Goal: Transaction & Acquisition: Book appointment/travel/reservation

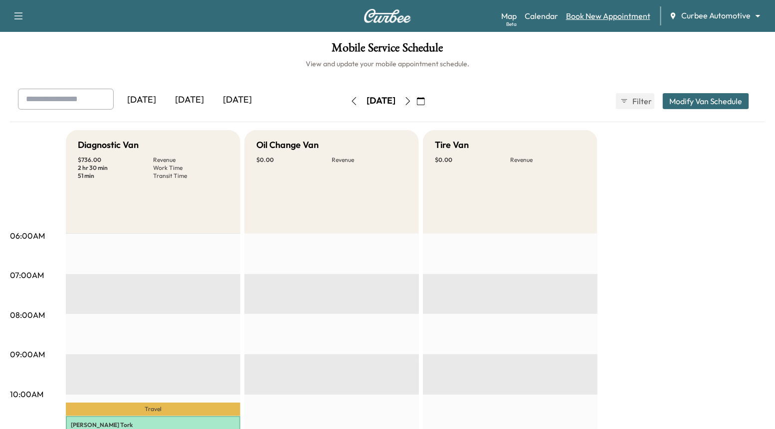
click at [609, 16] on link "Book New Appointment" at bounding box center [608, 16] width 84 height 12
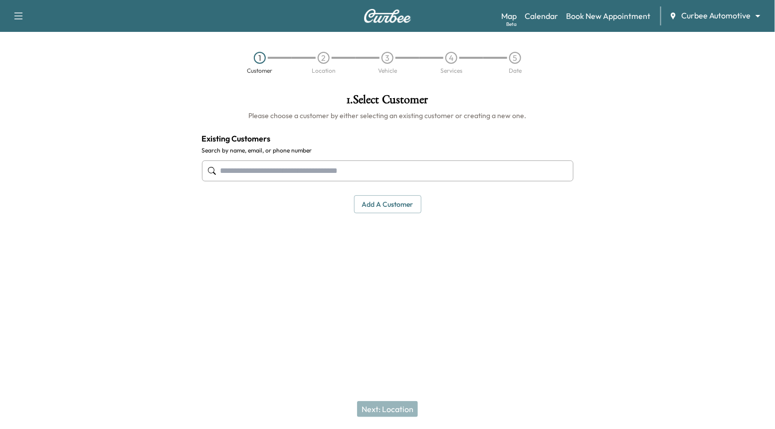
click at [356, 166] on input "text" at bounding box center [388, 171] width 372 height 21
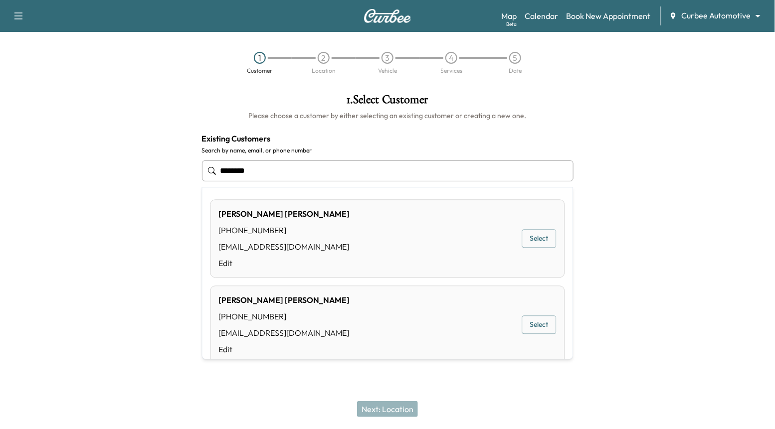
click at [549, 324] on button "Select" at bounding box center [539, 325] width 34 height 18
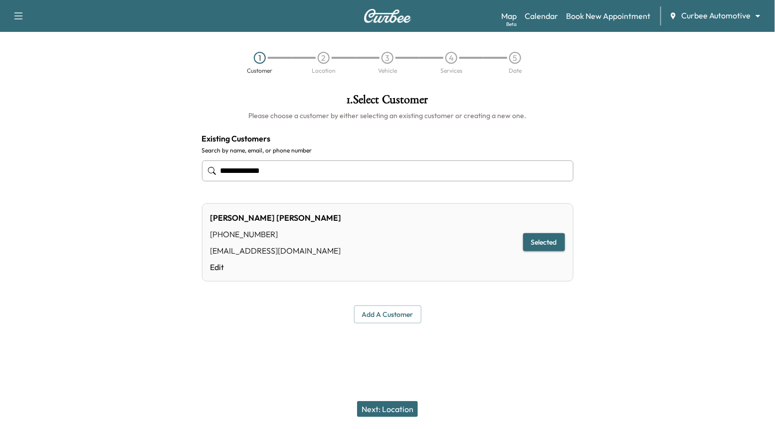
type input "**********"
click at [384, 409] on button "Next: Location" at bounding box center [387, 410] width 61 height 16
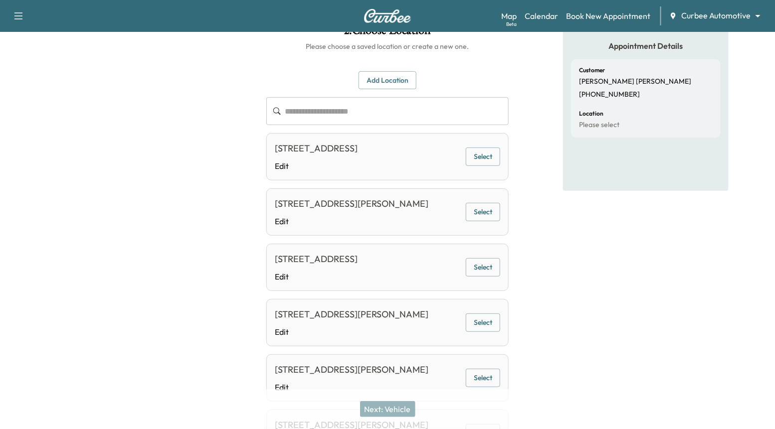
scroll to position [184, 0]
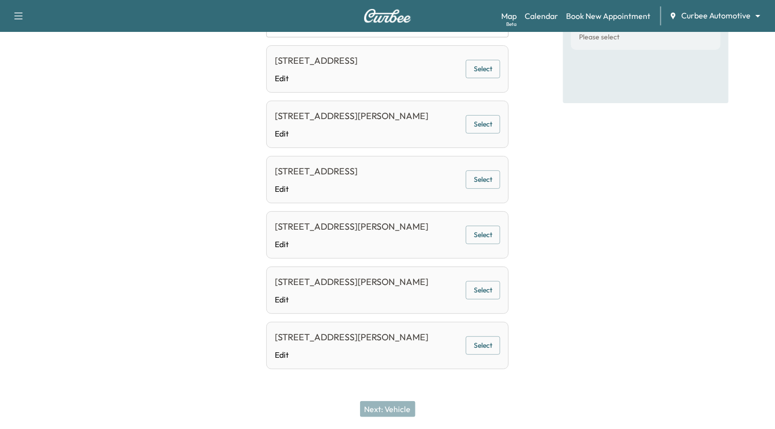
click at [492, 359] on div "4622 Wilkens Ave, Baltimore, MD 21229, USA Edit Select" at bounding box center [387, 345] width 242 height 47
click at [487, 348] on button "Select" at bounding box center [483, 346] width 34 height 18
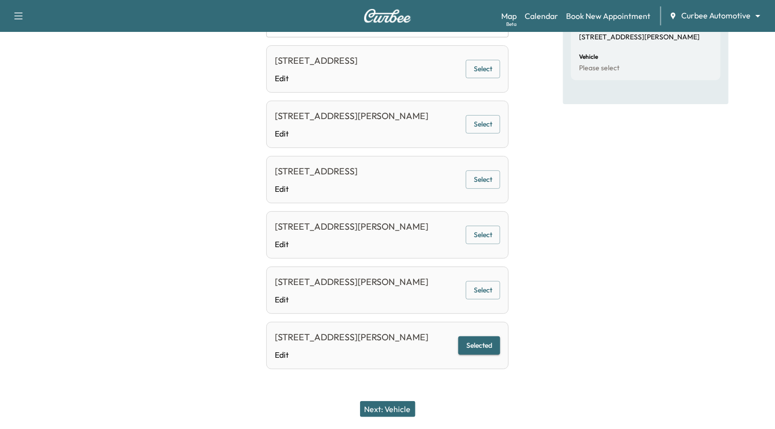
click at [391, 404] on button "Next: Vehicle" at bounding box center [387, 410] width 55 height 16
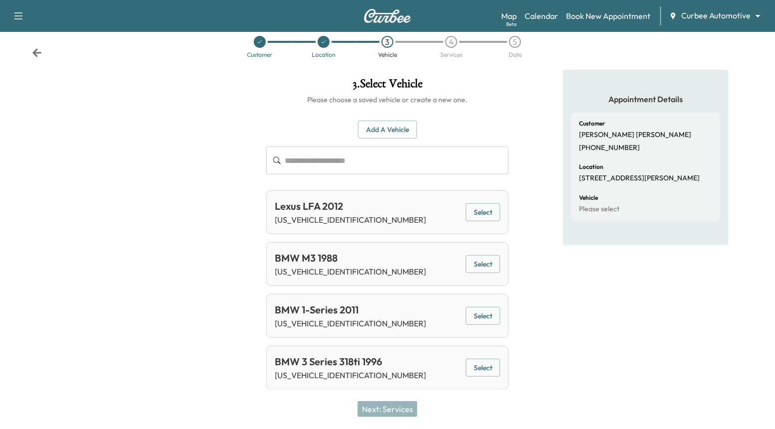
click at [485, 327] on div "BMW 1-Series 2011 WBSUR9C58BVT47609 Select" at bounding box center [387, 316] width 242 height 44
click at [481, 315] on button "Select" at bounding box center [483, 316] width 34 height 18
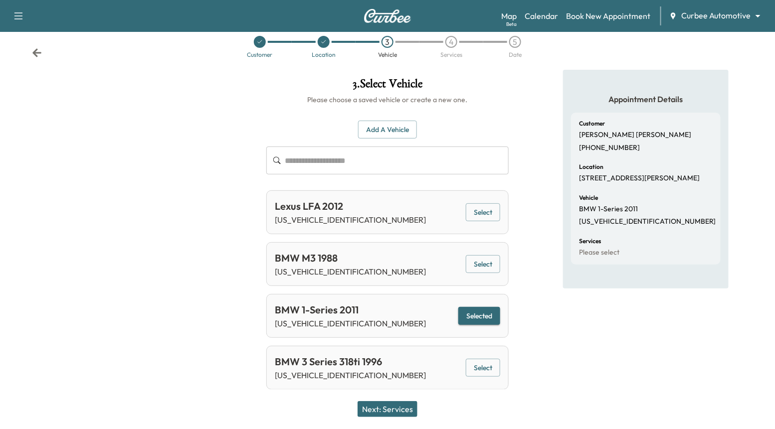
click at [406, 407] on button "Next: Services" at bounding box center [388, 410] width 60 height 16
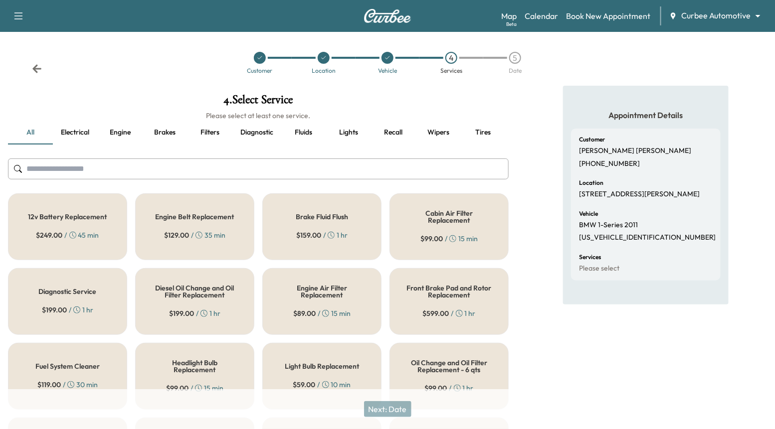
click at [391, 139] on button "Recall" at bounding box center [393, 133] width 45 height 24
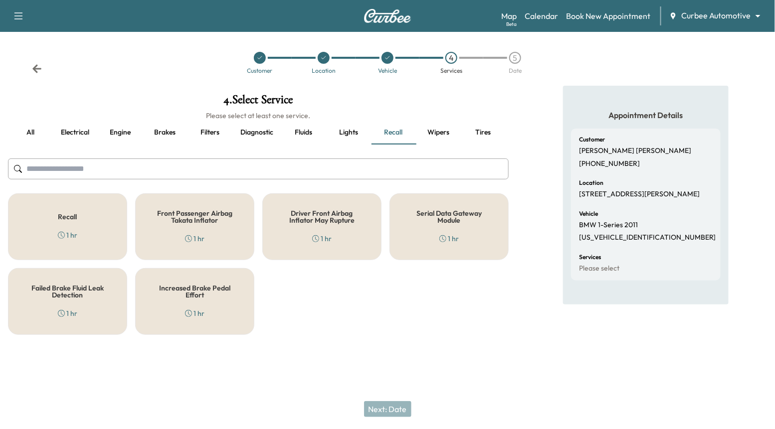
click at [117, 240] on div "Recall 1 hr" at bounding box center [67, 227] width 119 height 67
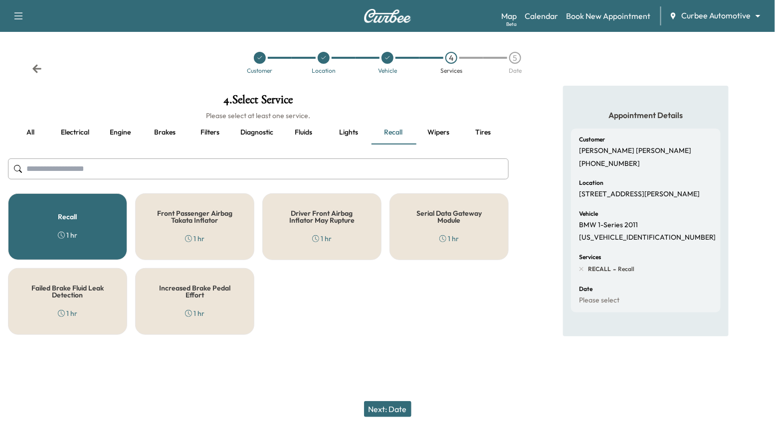
click at [447, 245] on div "Serial Data Gateway Module 1 hr" at bounding box center [449, 227] width 119 height 67
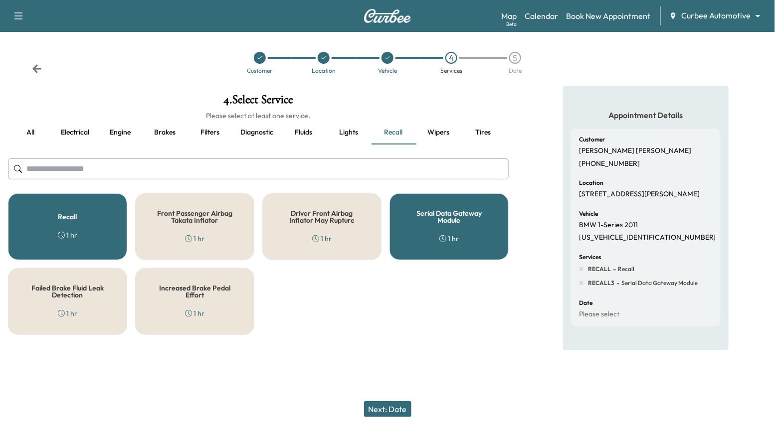
click at [440, 258] on div "Serial Data Gateway Module 1 hr" at bounding box center [449, 227] width 119 height 67
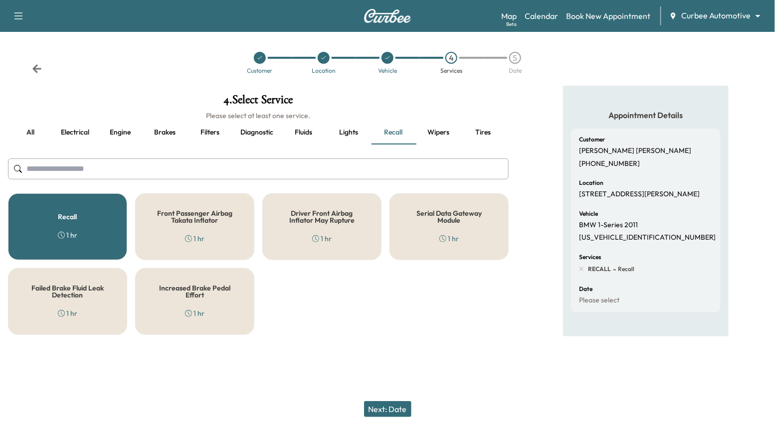
click at [401, 408] on button "Next: Date" at bounding box center [387, 410] width 47 height 16
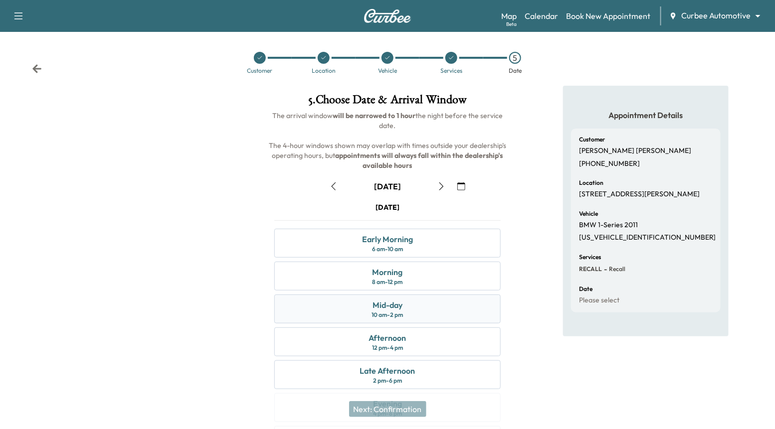
click at [417, 301] on div "Mid-day 10 am - 2 pm" at bounding box center [387, 309] width 226 height 29
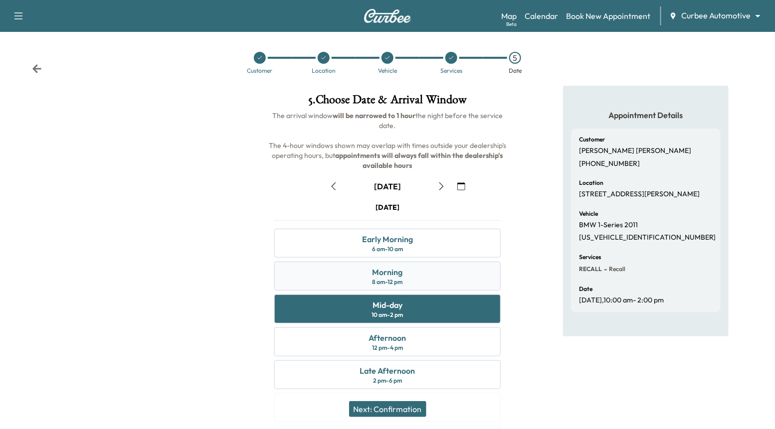
click at [403, 280] on div "8 am - 12 pm" at bounding box center [388, 282] width 30 height 8
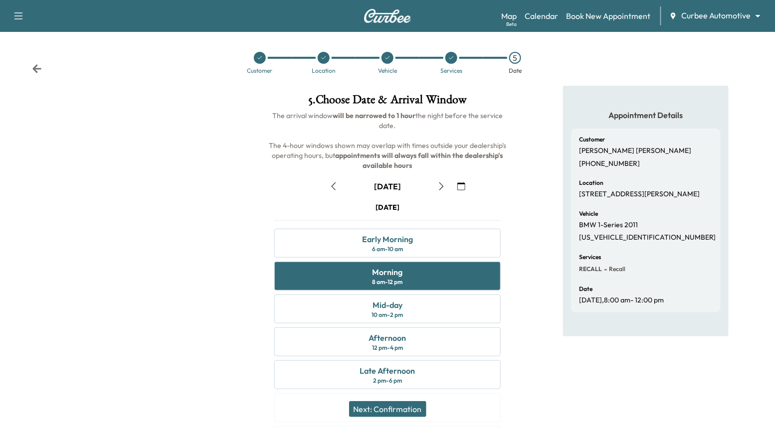
click at [394, 410] on button "Next: Confirmation" at bounding box center [387, 410] width 77 height 16
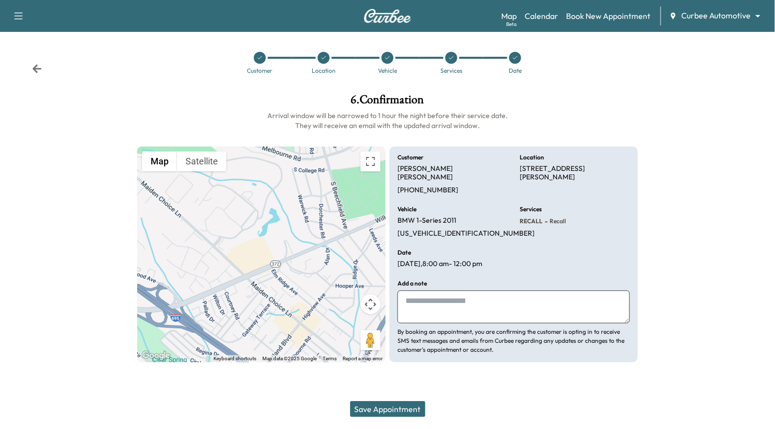
click at [397, 413] on button "Save Appointment" at bounding box center [387, 410] width 75 height 16
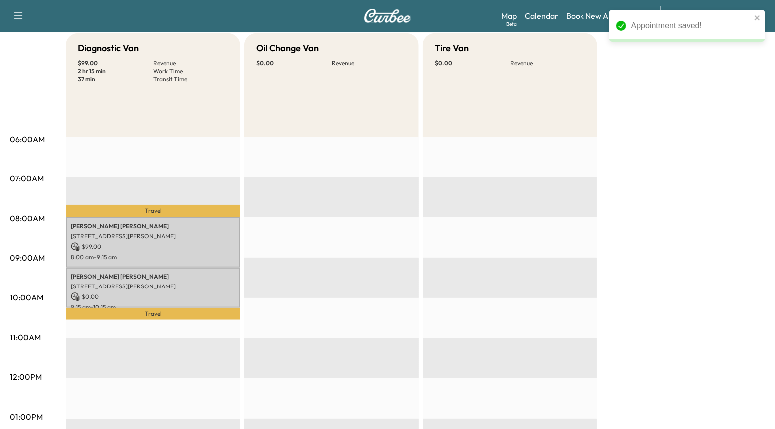
scroll to position [99, 0]
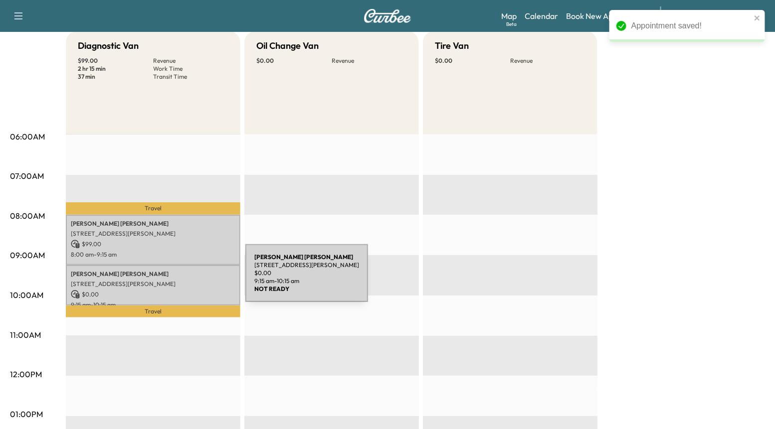
click at [171, 279] on div "Matt Schwartz 4622 Wilkens Ave, Baltimore, MD 21229, USA $ 0.00 9:15 am - 10:15…" at bounding box center [153, 285] width 175 height 40
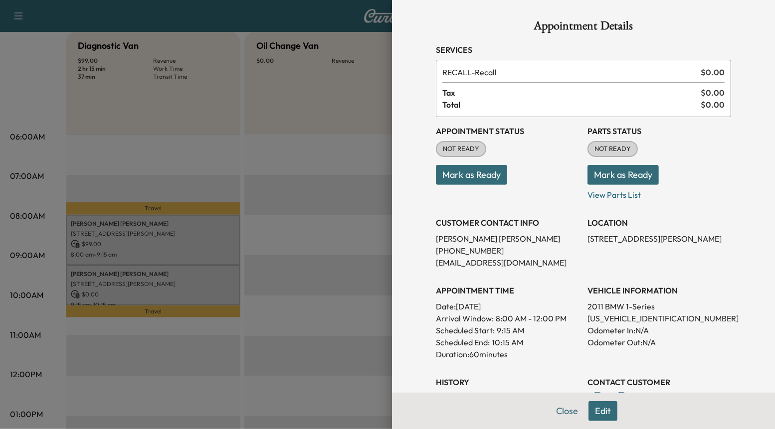
click at [603, 413] on button "Edit" at bounding box center [603, 412] width 29 height 20
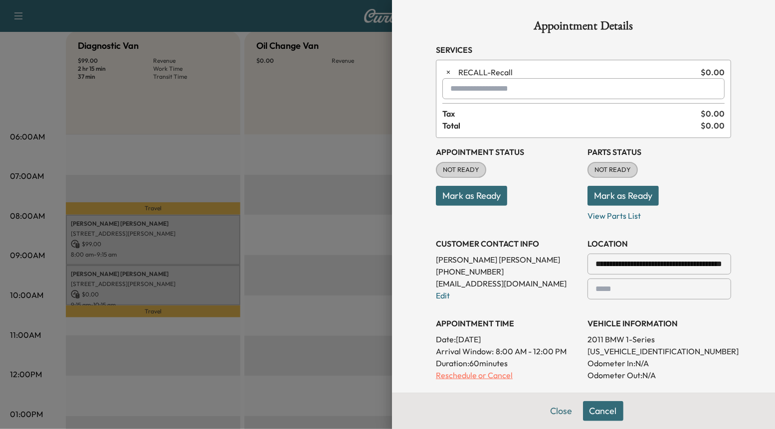
click at [496, 376] on p "Reschedule or Cancel" at bounding box center [508, 376] width 144 height 12
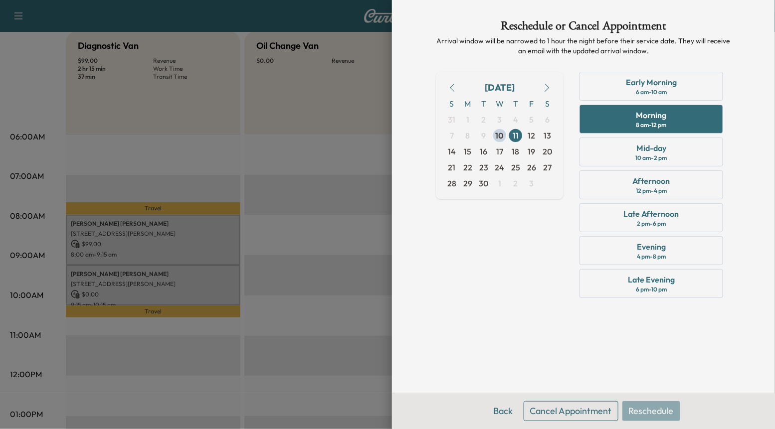
click at [574, 415] on button "Cancel Appointment" at bounding box center [571, 412] width 95 height 20
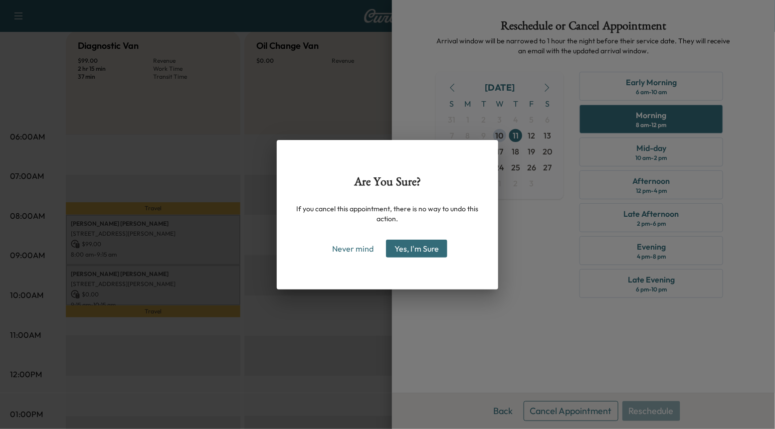
click at [427, 238] on div "Are You Sure? If you cancel this appointment, there is no way to undo this acti…" at bounding box center [387, 215] width 221 height 150
click at [427, 241] on button "Yes, I'm Sure" at bounding box center [416, 249] width 61 height 18
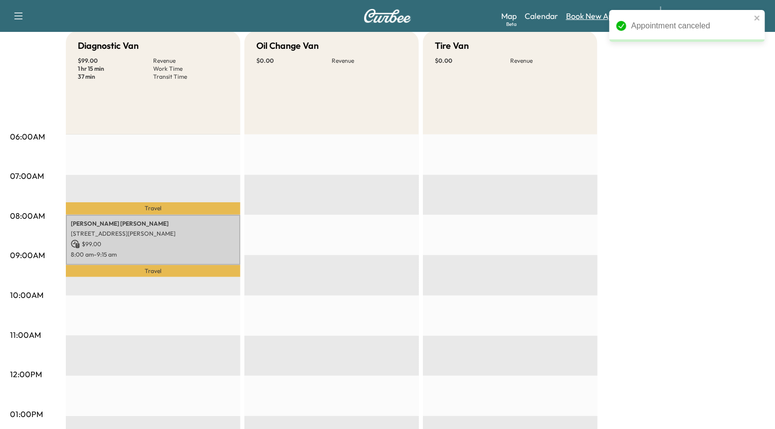
click at [579, 15] on link "Book New Appointment" at bounding box center [608, 16] width 84 height 12
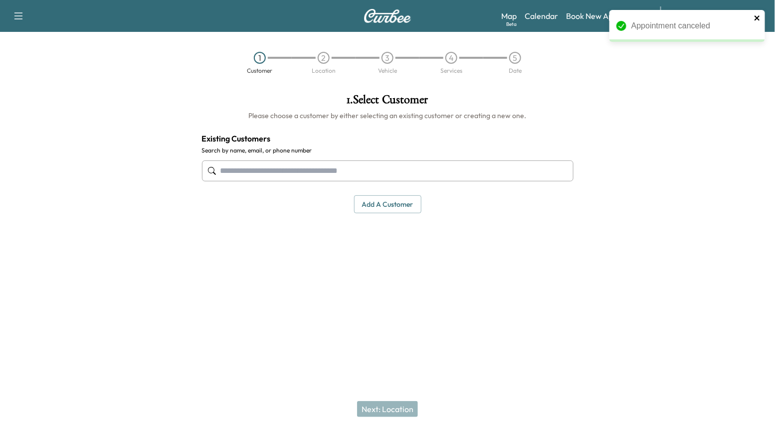
click at [757, 19] on icon "close" at bounding box center [757, 18] width 7 height 8
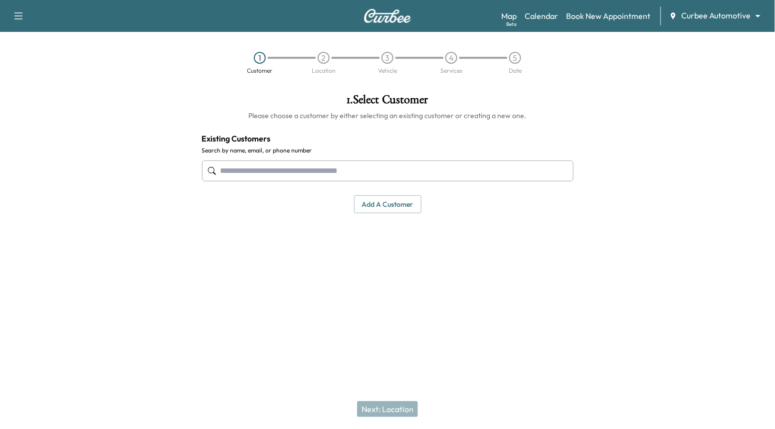
click at [441, 165] on input "text" at bounding box center [388, 171] width 372 height 21
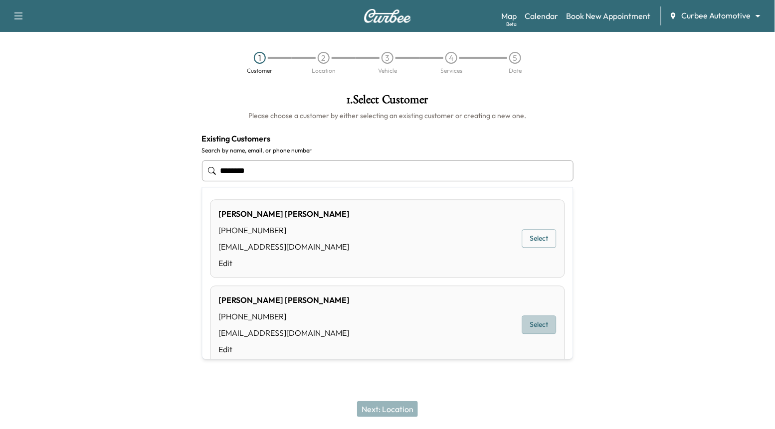
click at [542, 320] on button "Select" at bounding box center [539, 325] width 34 height 18
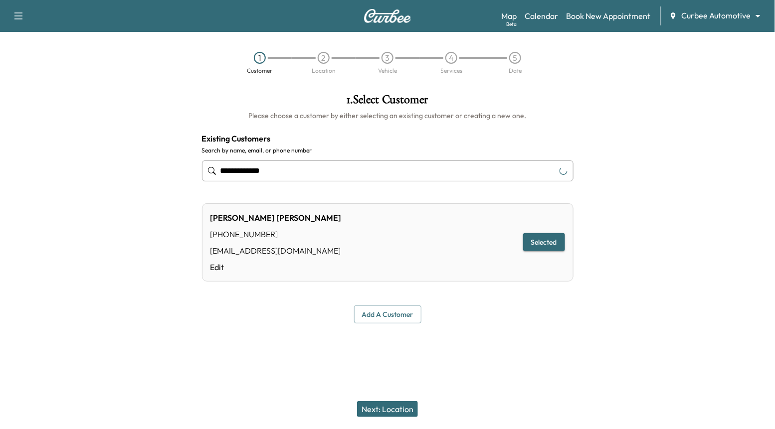
type input "**********"
click at [387, 413] on button "Next: Location" at bounding box center [387, 410] width 61 height 16
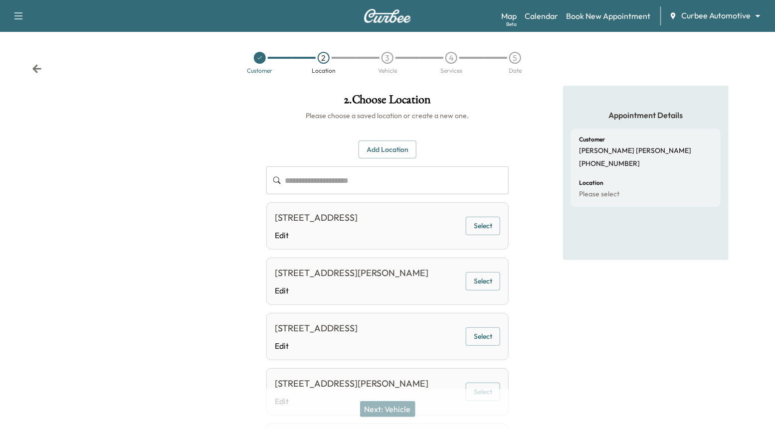
scroll to position [120, 0]
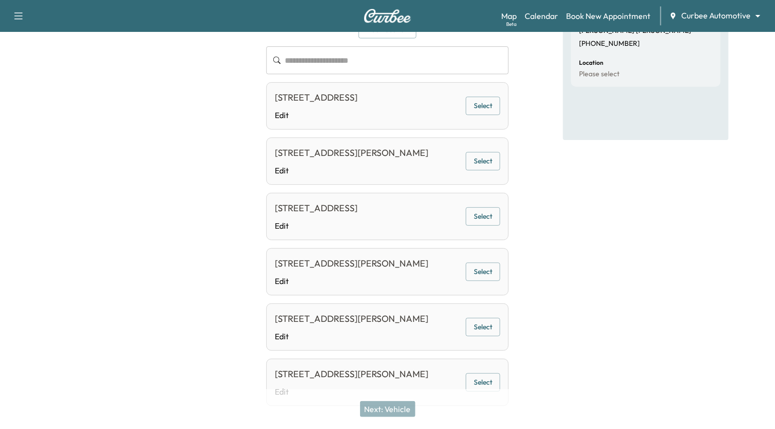
click at [489, 281] on button "Select" at bounding box center [483, 272] width 34 height 18
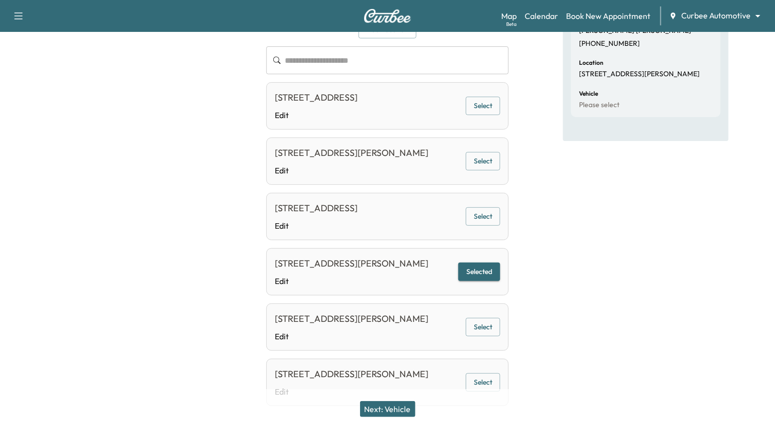
click at [402, 409] on button "Next: Vehicle" at bounding box center [387, 410] width 55 height 16
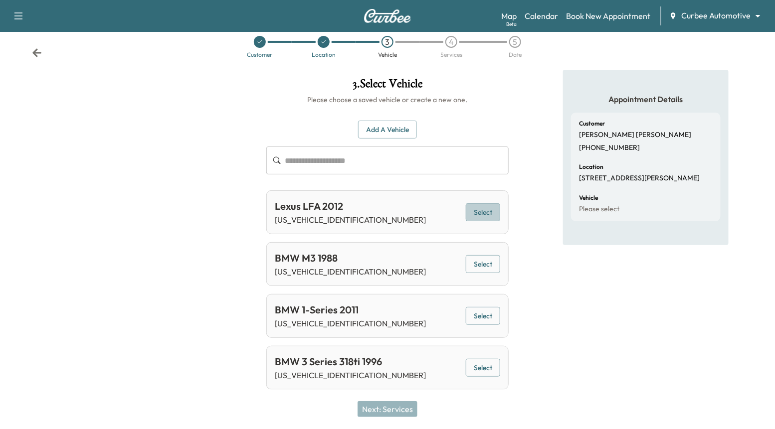
click at [479, 206] on button "Select" at bounding box center [483, 213] width 34 height 18
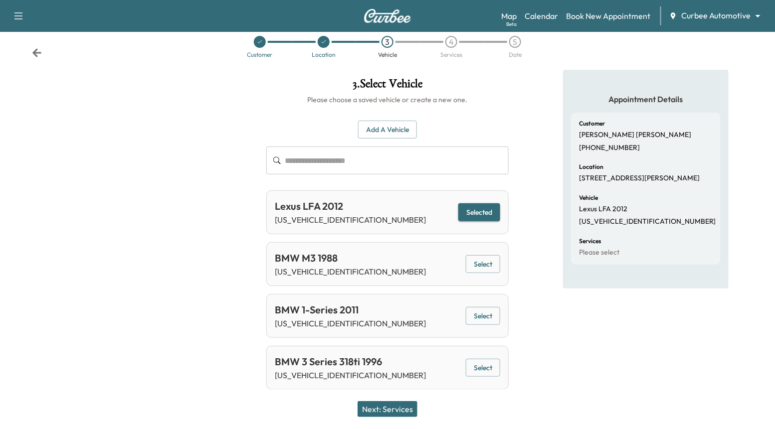
click at [380, 410] on button "Next: Services" at bounding box center [388, 410] width 60 height 16
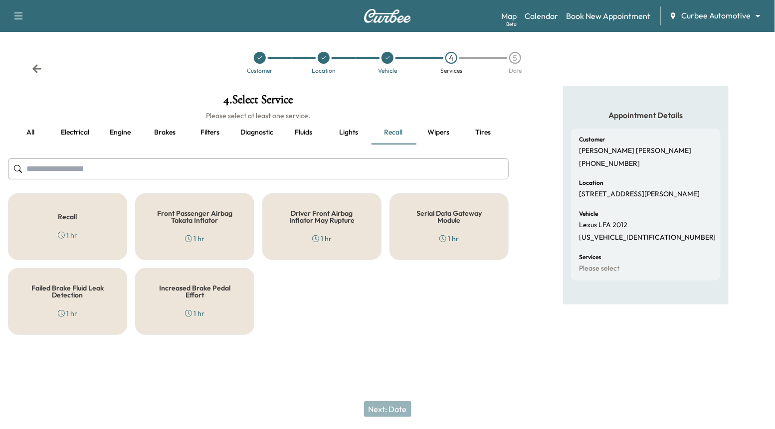
scroll to position [0, 0]
click at [486, 136] on button "Tires" at bounding box center [483, 133] width 45 height 24
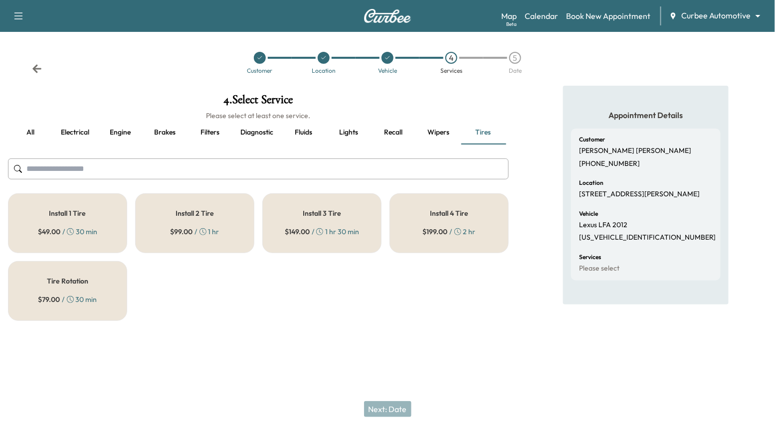
click at [432, 227] on span "$ 199.00" at bounding box center [435, 232] width 25 height 10
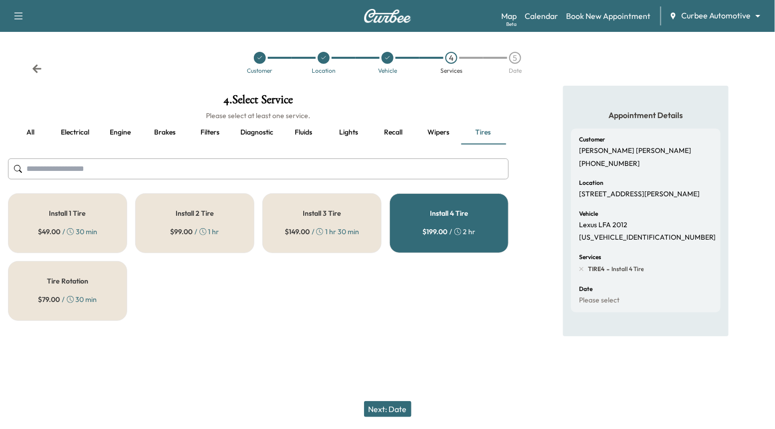
click at [402, 406] on button "Next: Date" at bounding box center [387, 410] width 47 height 16
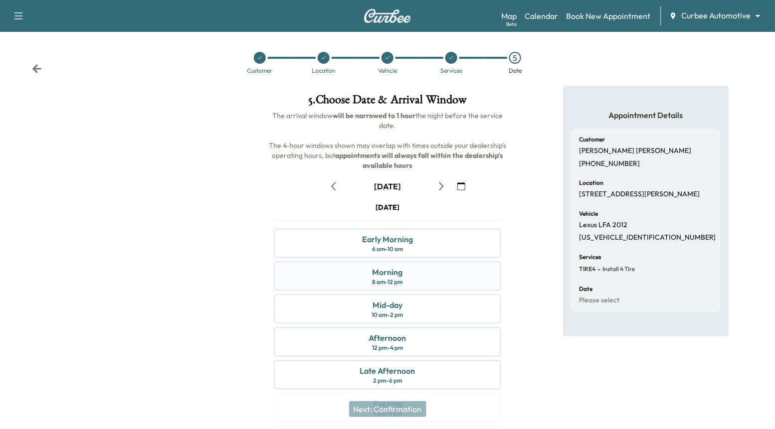
click at [421, 278] on div "Morning 8 am - 12 pm" at bounding box center [387, 276] width 226 height 29
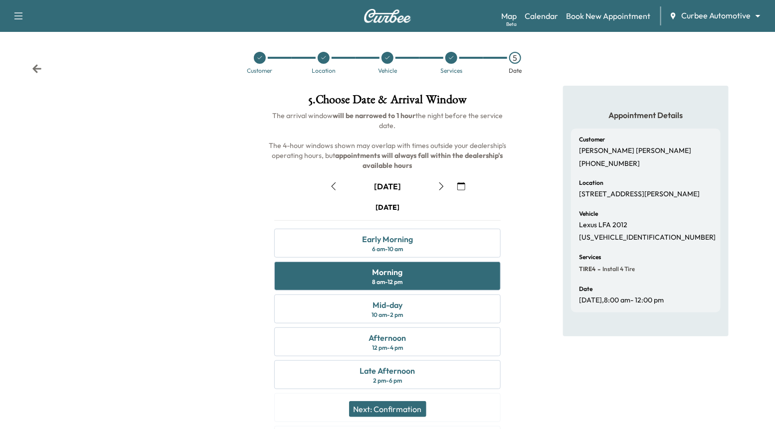
click at [401, 410] on button "Next: Confirmation" at bounding box center [387, 410] width 77 height 16
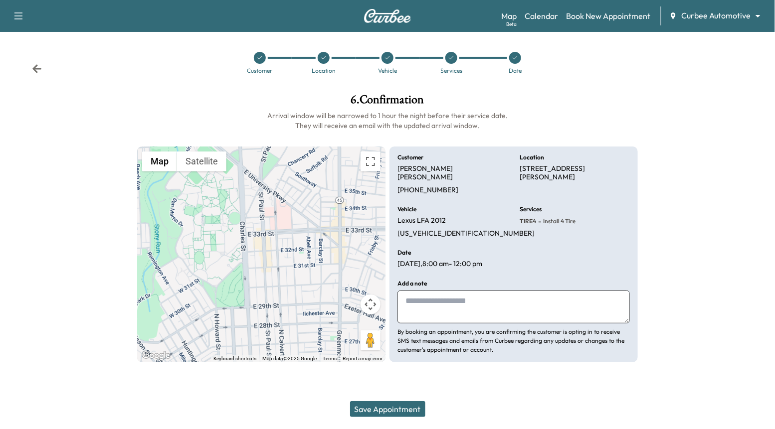
click at [401, 415] on button "Save Appointment" at bounding box center [387, 410] width 75 height 16
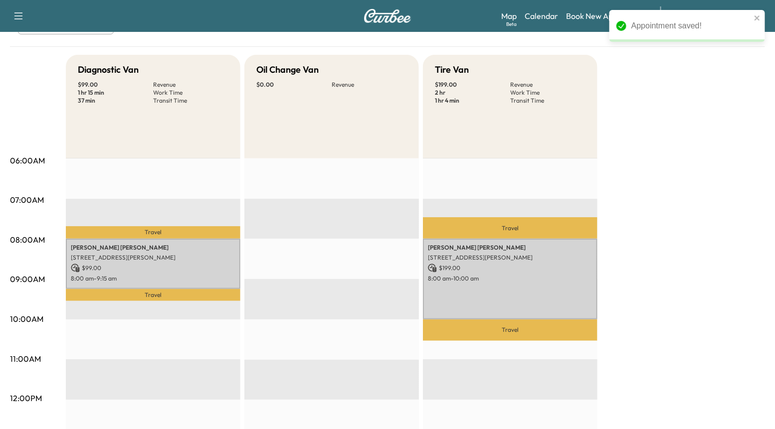
scroll to position [77, 0]
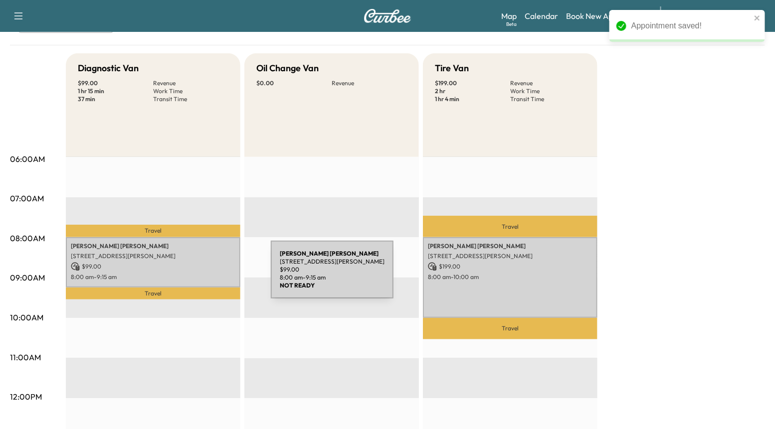
click at [196, 276] on p "8:00 am - 9:15 am" at bounding box center [153, 277] width 165 height 8
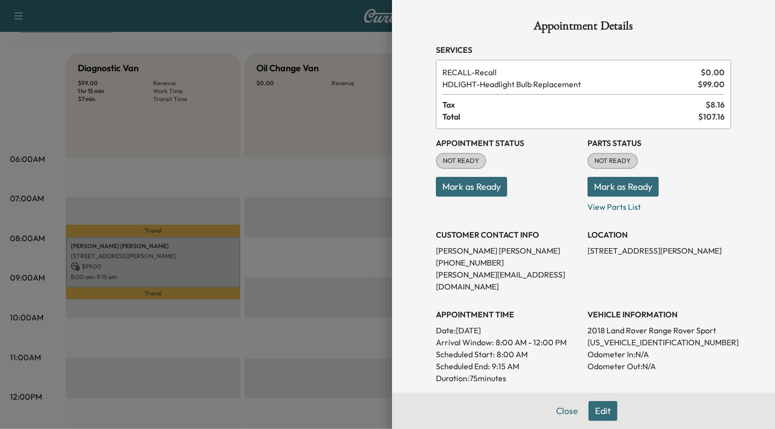
click at [605, 411] on button "Edit" at bounding box center [603, 412] width 29 height 20
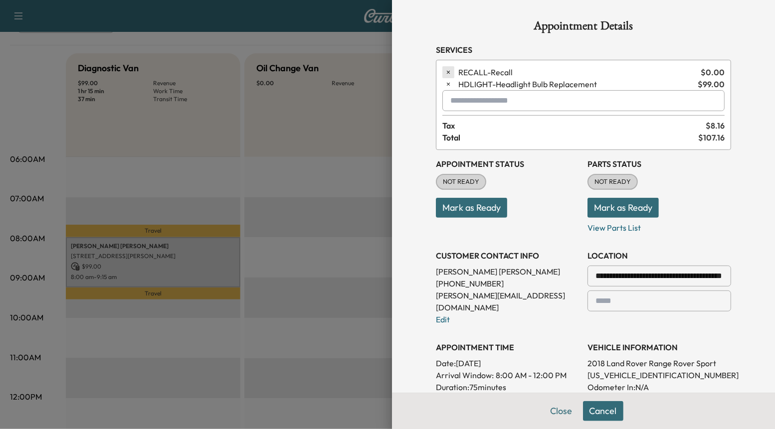
click at [450, 70] on icon "button" at bounding box center [448, 72] width 7 height 7
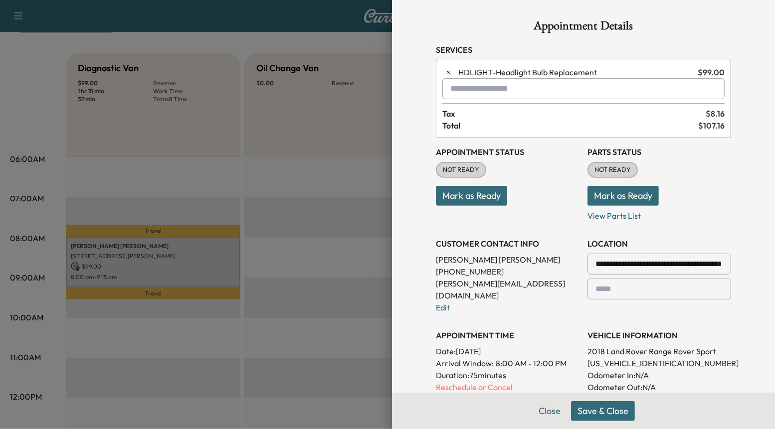
click at [610, 413] on button "Save & Close" at bounding box center [603, 412] width 64 height 20
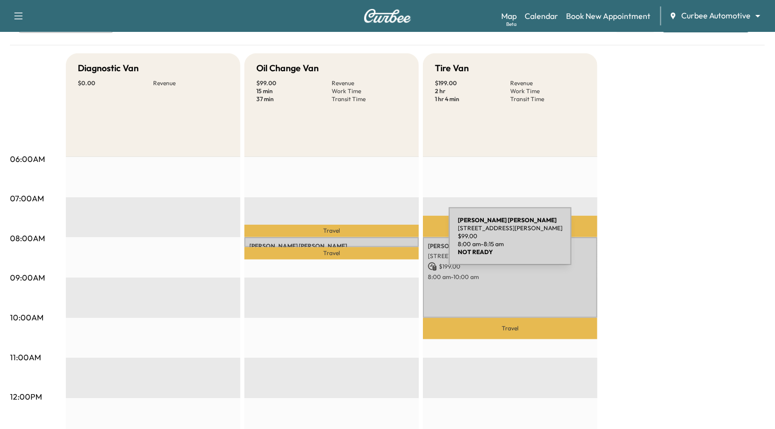
click at [374, 242] on p "Nicole Snyder" at bounding box center [331, 246] width 165 height 8
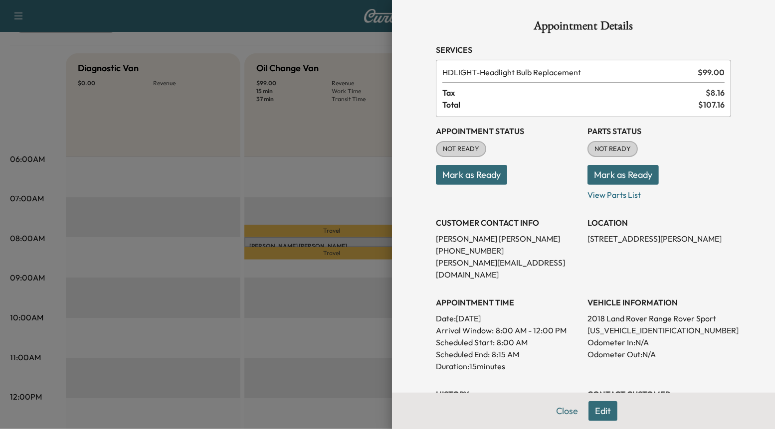
click at [607, 410] on button "Edit" at bounding box center [603, 412] width 29 height 20
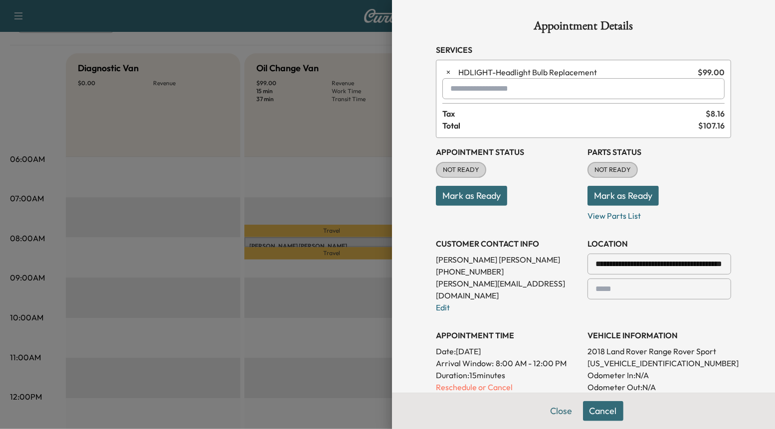
click at [489, 89] on input "text" at bounding box center [583, 88] width 282 height 21
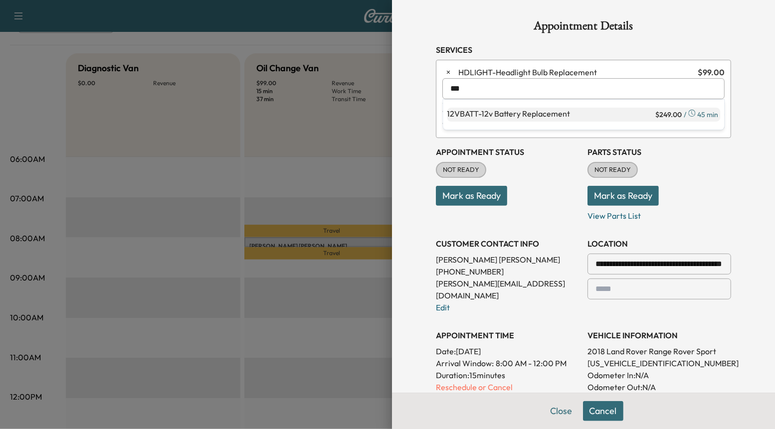
click at [490, 114] on p "12VBATT - 12v Battery Replacement" at bounding box center [550, 115] width 207 height 14
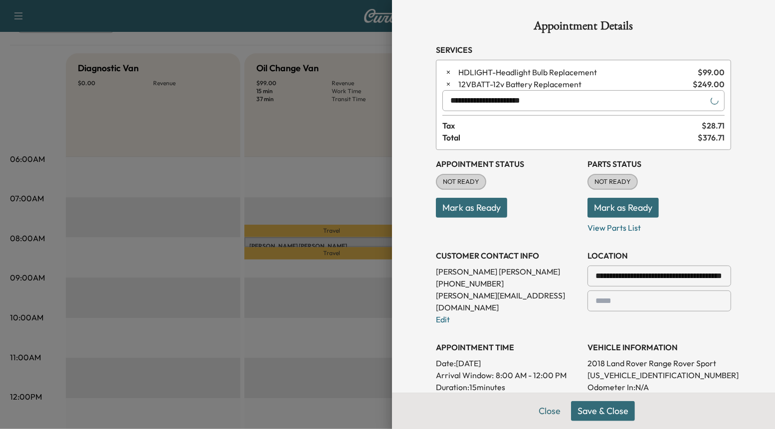
type input "**********"
click at [608, 410] on button "Save & Close" at bounding box center [603, 412] width 64 height 20
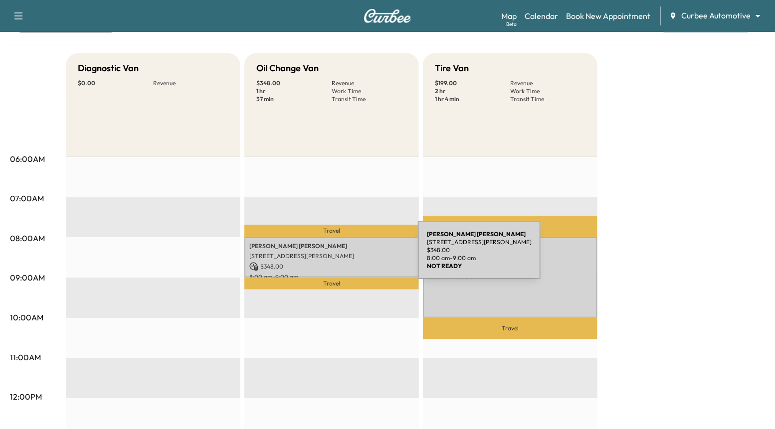
click at [343, 256] on p "[STREET_ADDRESS][PERSON_NAME]" at bounding box center [331, 256] width 165 height 8
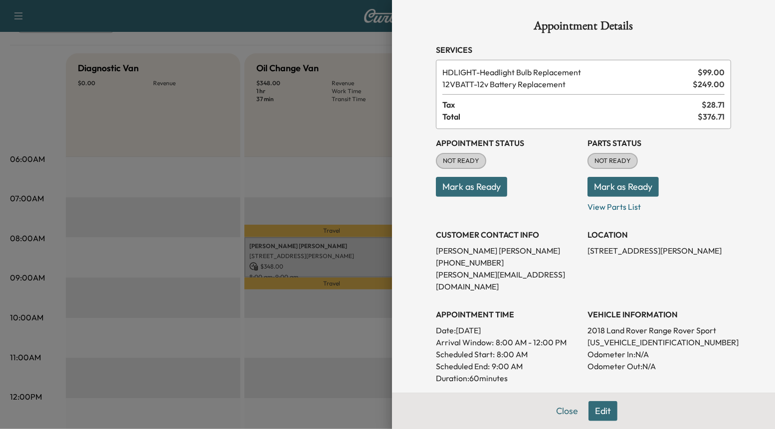
click at [600, 410] on button "Edit" at bounding box center [603, 412] width 29 height 20
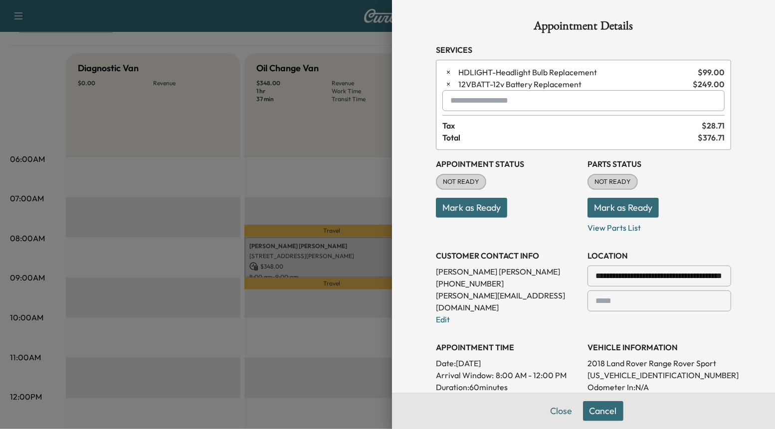
click at [526, 103] on input "text" at bounding box center [583, 100] width 282 height 21
click at [524, 124] on p "LIGHT - Light Bulb Replacement" at bounding box center [553, 127] width 212 height 14
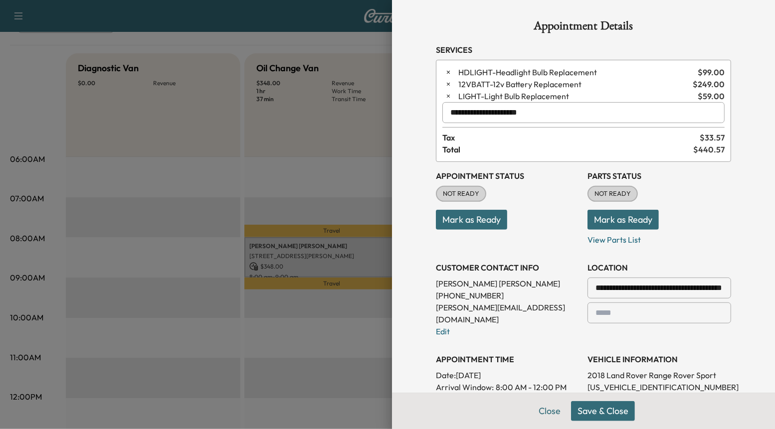
type input "**********"
click at [619, 416] on button "Save & Close" at bounding box center [603, 412] width 64 height 20
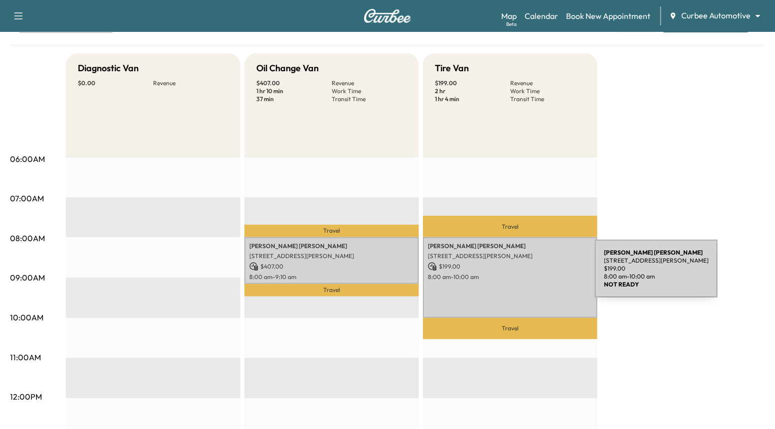
click at [520, 275] on p "8:00 am - 10:00 am" at bounding box center [510, 277] width 165 height 8
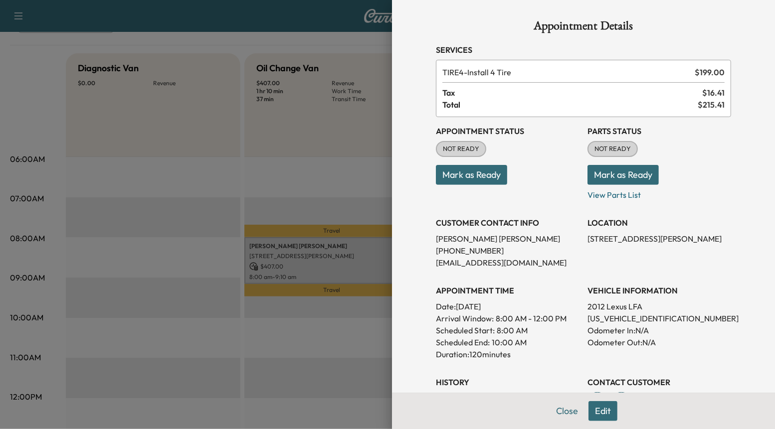
click at [614, 404] on button "Edit" at bounding box center [603, 412] width 29 height 20
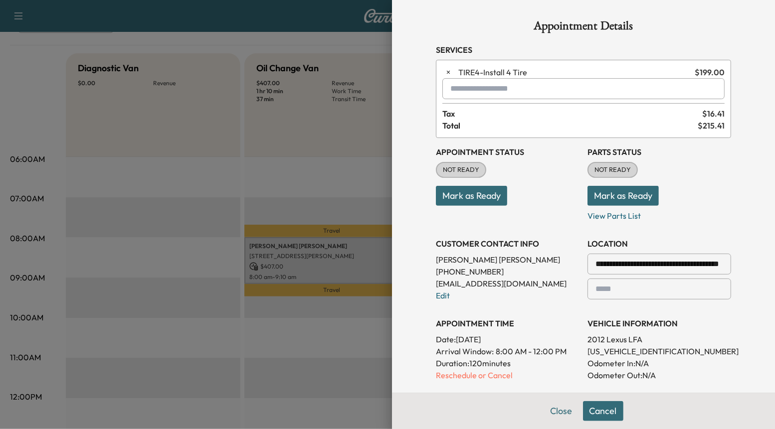
click at [499, 83] on input "text" at bounding box center [583, 88] width 282 height 21
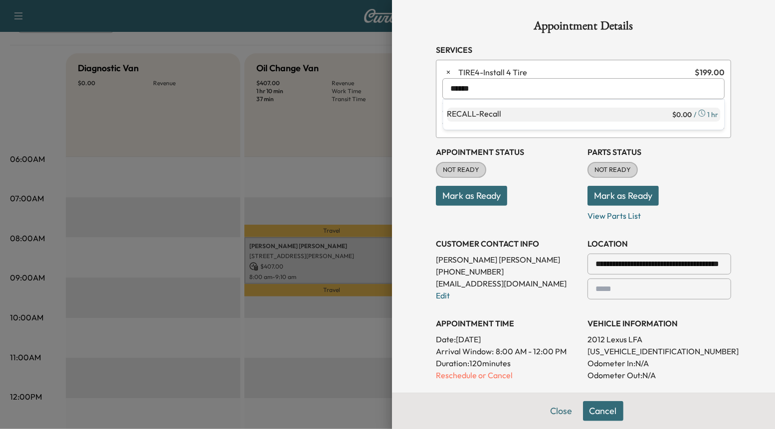
click at [529, 114] on p "RECALL - Recall" at bounding box center [558, 115] width 223 height 14
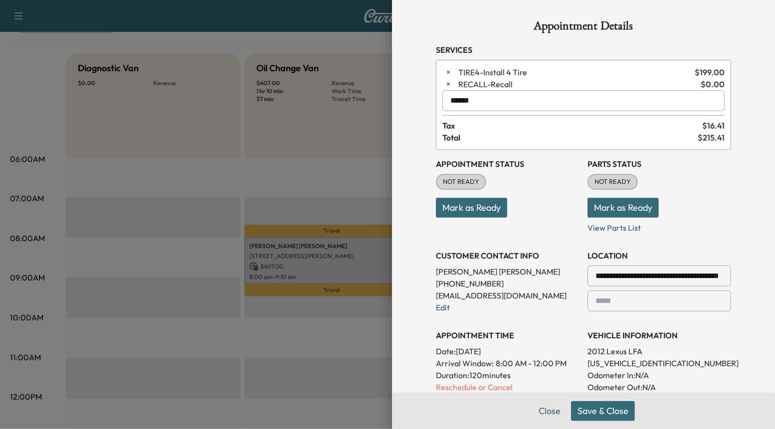
type input "******"
click at [598, 419] on button "Save & Close" at bounding box center [603, 412] width 64 height 20
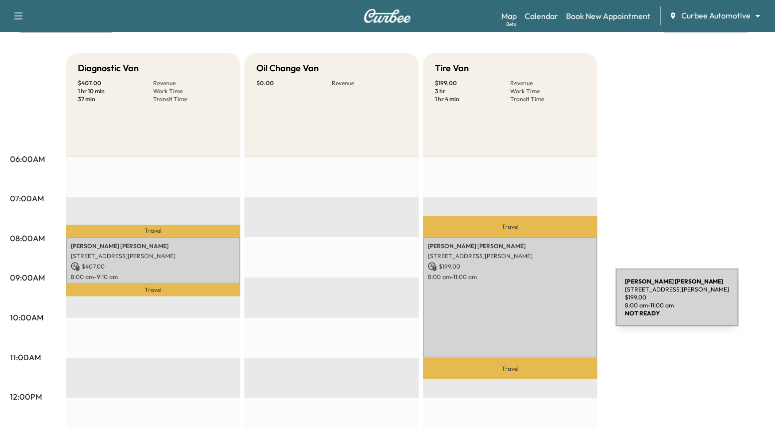
click at [541, 304] on div "Matt Schwartz 3120 St Paul St, Baltimore, MD 21218, USA $ 199.00 8:00 am - 11:0…" at bounding box center [510, 297] width 175 height 121
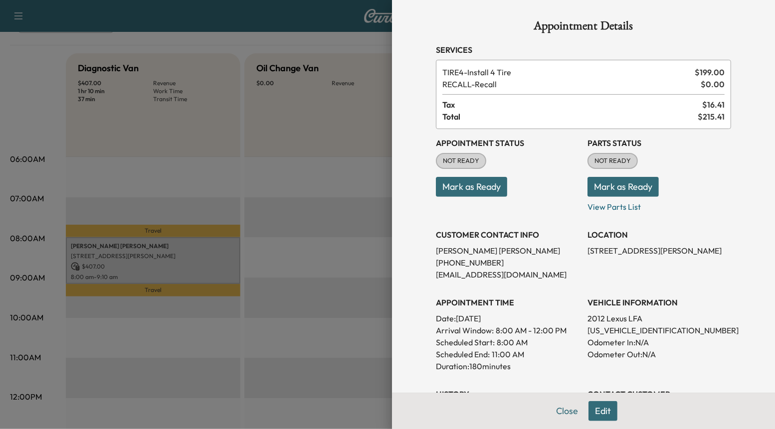
click at [607, 427] on div "Close Edit" at bounding box center [583, 411] width 383 height 36
click at [601, 411] on button "Edit" at bounding box center [603, 412] width 29 height 20
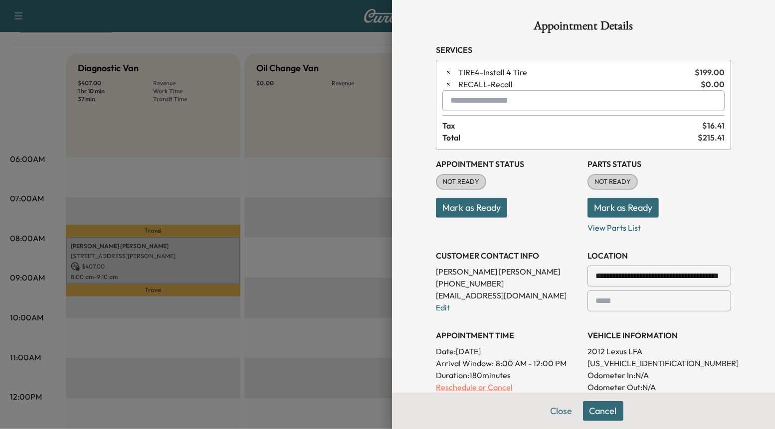
click at [490, 382] on p "Reschedule or Cancel" at bounding box center [508, 388] width 144 height 12
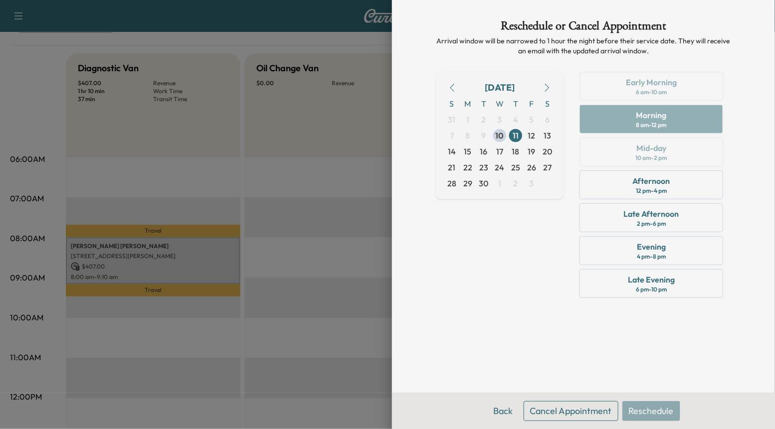
click at [568, 410] on button "Cancel Appointment" at bounding box center [571, 412] width 95 height 20
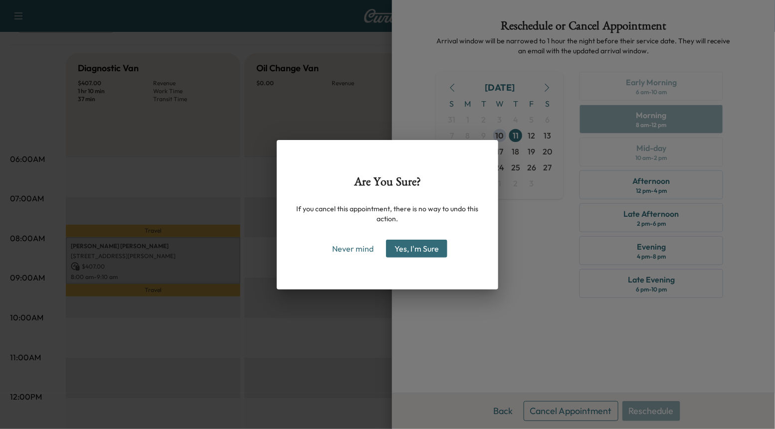
click at [442, 251] on button "Yes, I'm Sure" at bounding box center [416, 249] width 61 height 18
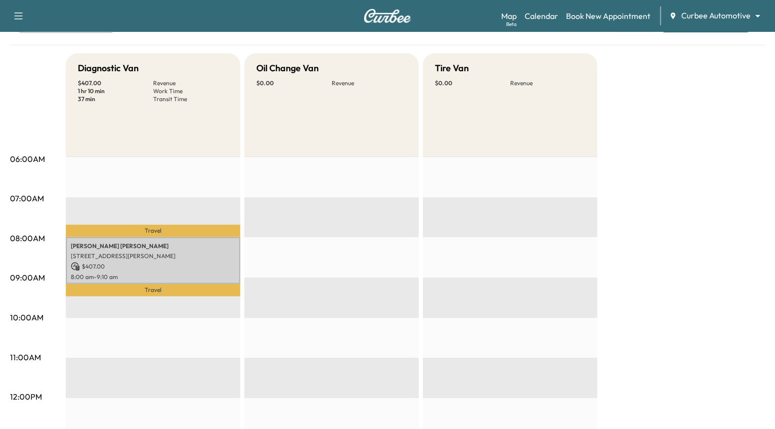
scroll to position [0, 0]
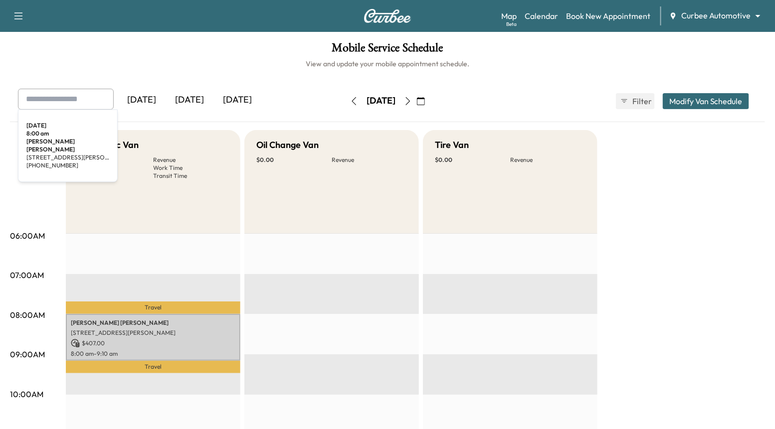
click at [60, 101] on input "text" at bounding box center [66, 99] width 96 height 21
type input "****"
click at [350, 100] on icon "button" at bounding box center [354, 101] width 8 height 8
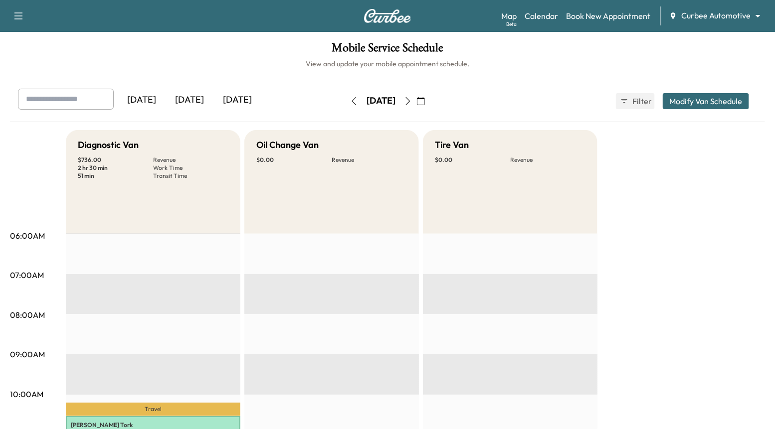
click at [50, 101] on input "text" at bounding box center [66, 99] width 96 height 21
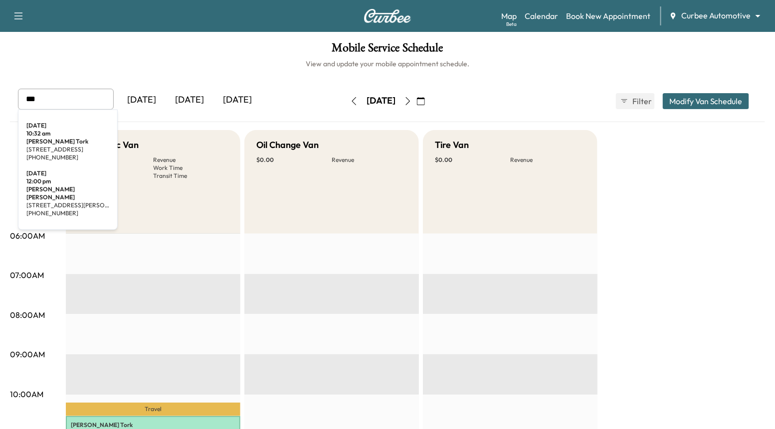
type input "****"
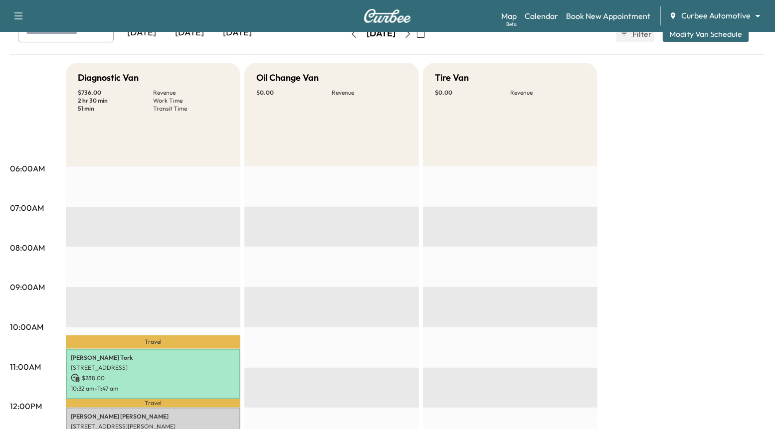
scroll to position [69, 0]
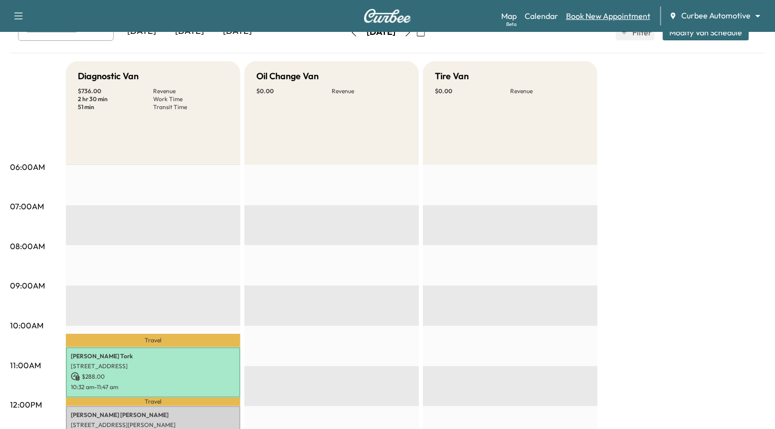
click at [580, 16] on link "Book New Appointment" at bounding box center [608, 16] width 84 height 12
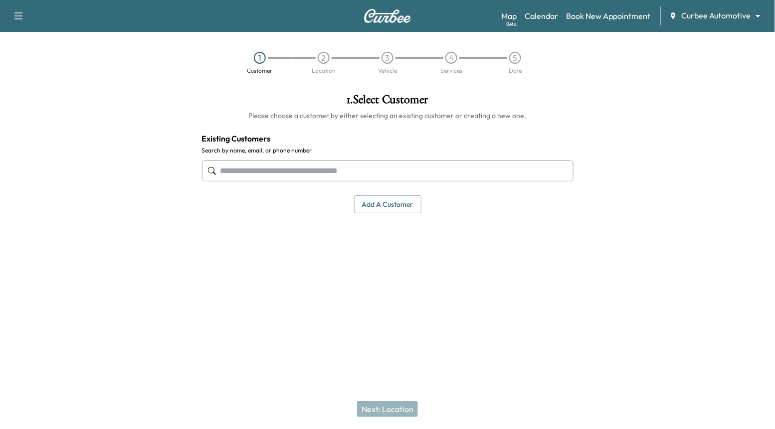
click at [266, 170] on input "text" at bounding box center [388, 171] width 372 height 21
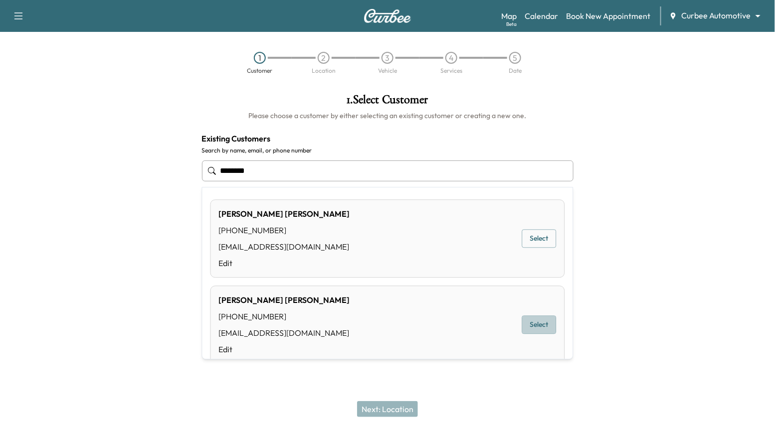
click at [539, 321] on button "Select" at bounding box center [539, 325] width 34 height 18
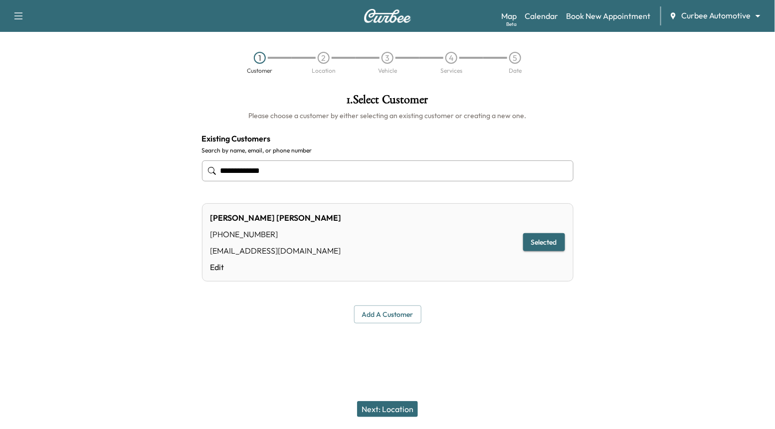
type input "**********"
click at [394, 411] on button "Next: Location" at bounding box center [387, 410] width 61 height 16
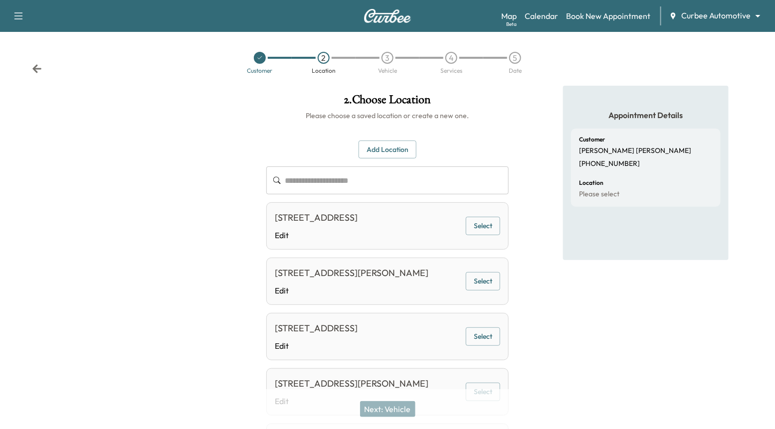
scroll to position [184, 0]
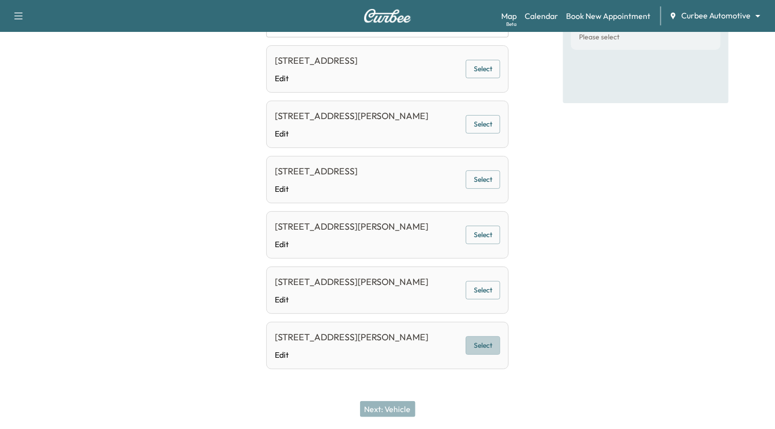
click at [480, 346] on button "Select" at bounding box center [483, 346] width 34 height 18
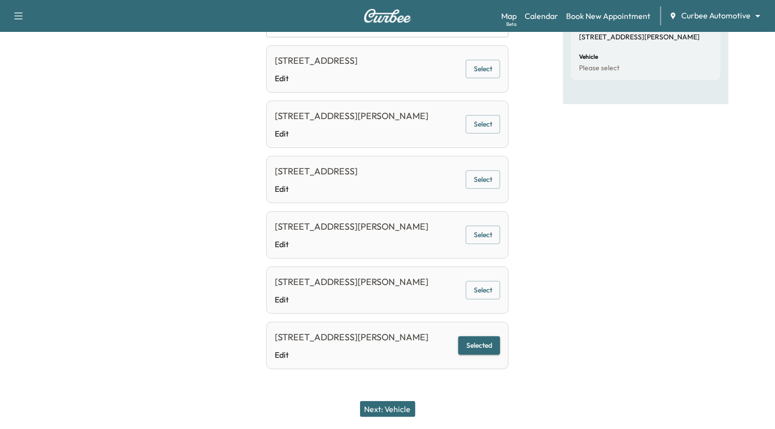
click at [401, 409] on button "Next: Vehicle" at bounding box center [387, 410] width 55 height 16
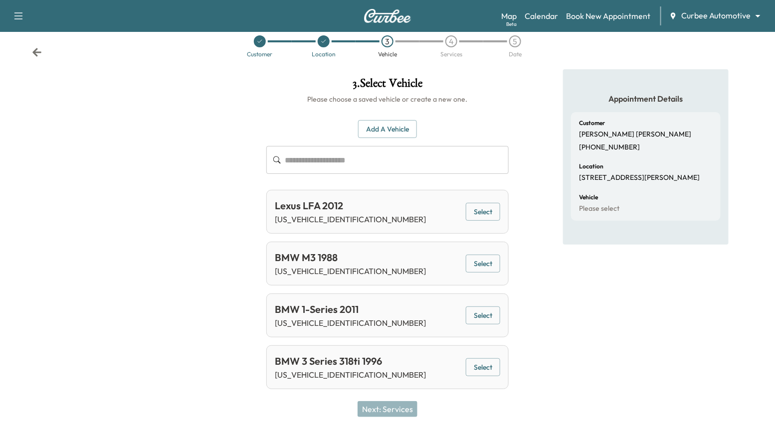
scroll to position [16, 0]
click at [482, 375] on button "Select" at bounding box center [483, 368] width 34 height 18
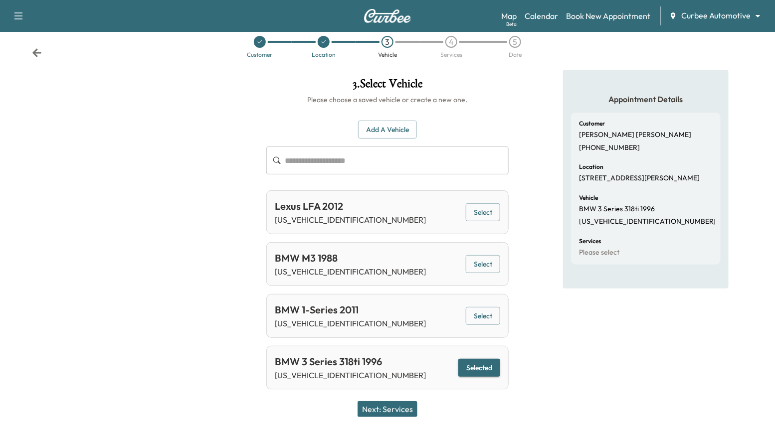
click at [409, 397] on div "Next: Services" at bounding box center [387, 410] width 775 height 40
click at [406, 408] on button "Next: Services" at bounding box center [388, 410] width 60 height 16
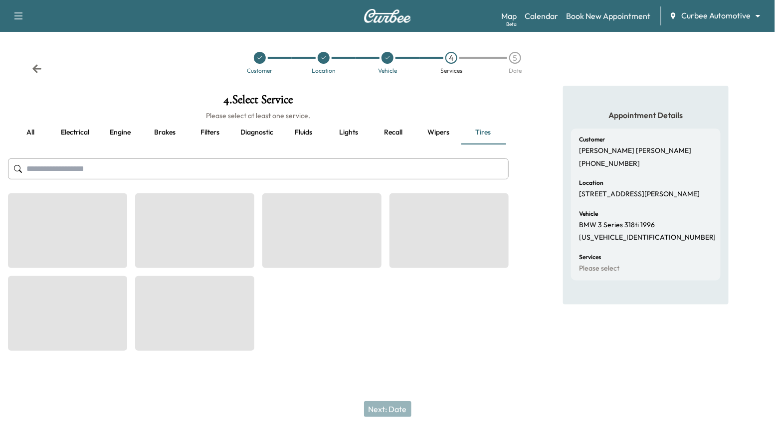
scroll to position [0, 0]
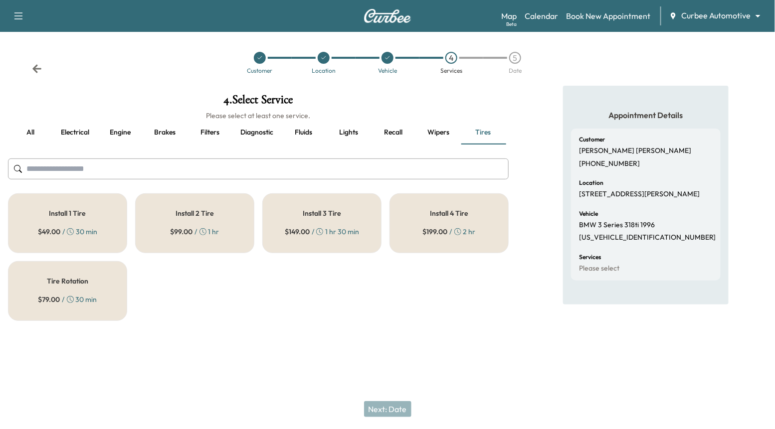
click at [440, 230] on span "$ 199.00" at bounding box center [435, 232] width 25 height 10
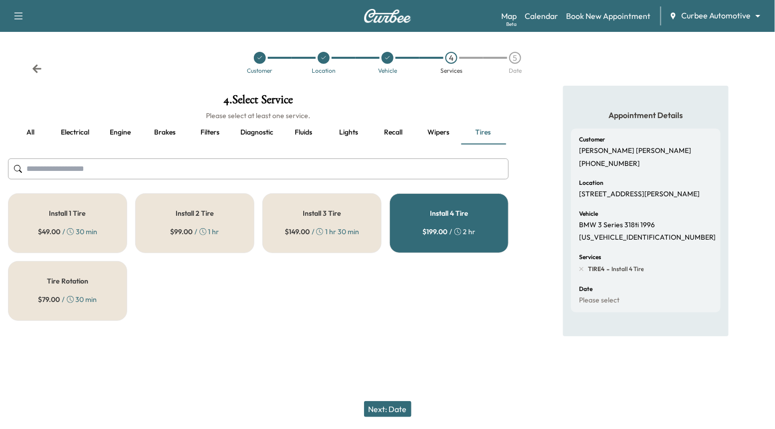
click at [397, 423] on div "Next: Date" at bounding box center [387, 410] width 775 height 40
click at [388, 409] on button "Next: Date" at bounding box center [387, 410] width 47 height 16
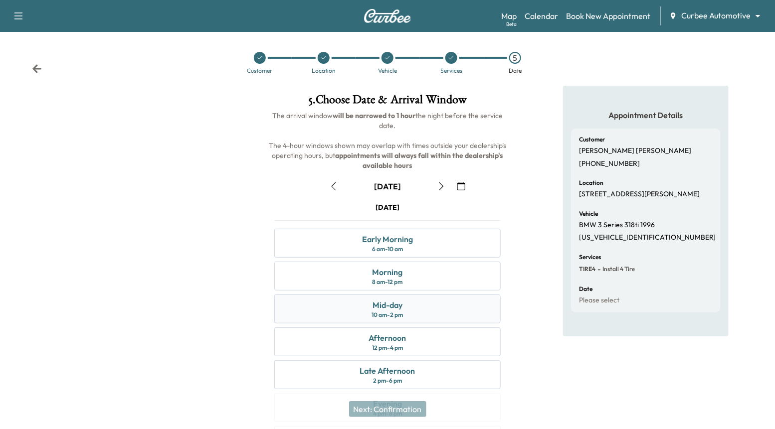
click at [428, 313] on div "Mid-day 10 am - 2 pm" at bounding box center [387, 309] width 226 height 29
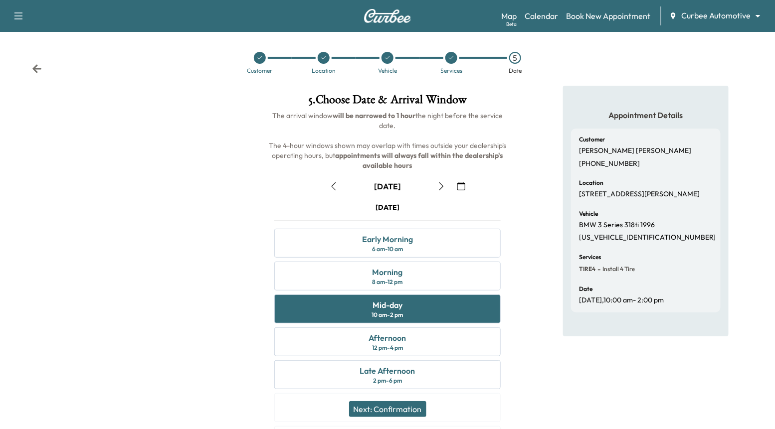
click at [409, 405] on button "Next: Confirmation" at bounding box center [387, 410] width 77 height 16
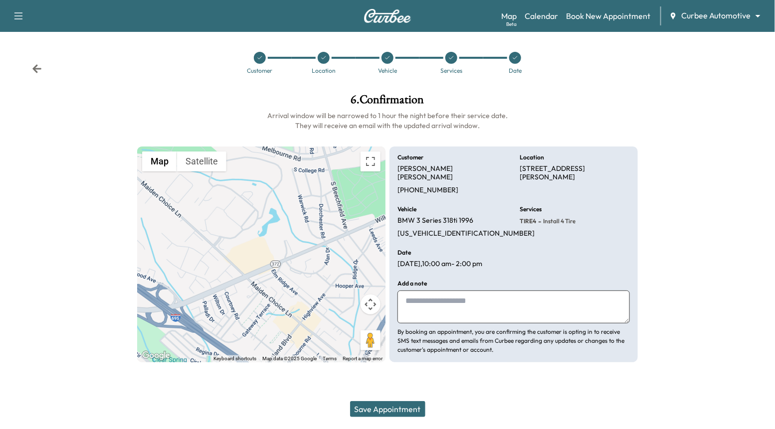
click at [409, 405] on button "Save Appointment" at bounding box center [387, 410] width 75 height 16
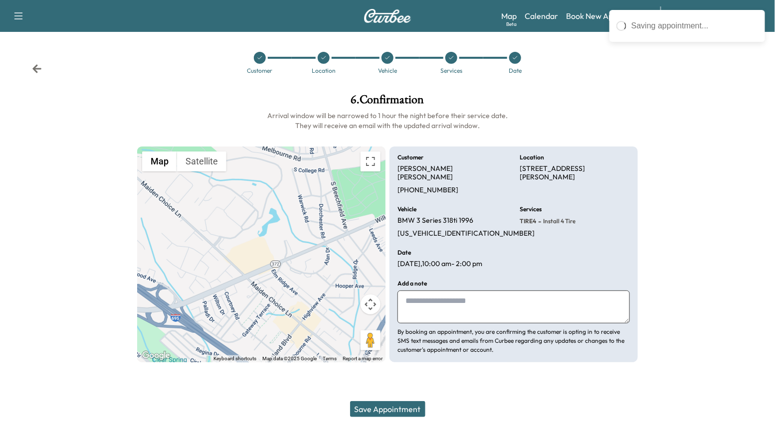
click at [392, 408] on button "Save Appointment" at bounding box center [387, 410] width 75 height 16
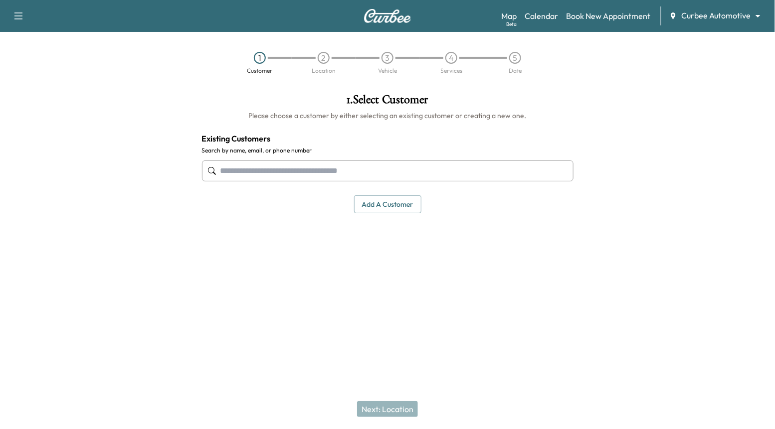
click at [545, 25] on div "Map Beta Calendar Book New Appointment Curbee Automotive ******** ​" at bounding box center [634, 15] width 266 height 19
click at [543, 22] on div "Map Beta Calendar Book New Appointment Curbee Automotive ******** ​" at bounding box center [634, 15] width 266 height 19
click at [540, 18] on link "Calendar" at bounding box center [541, 16] width 33 height 12
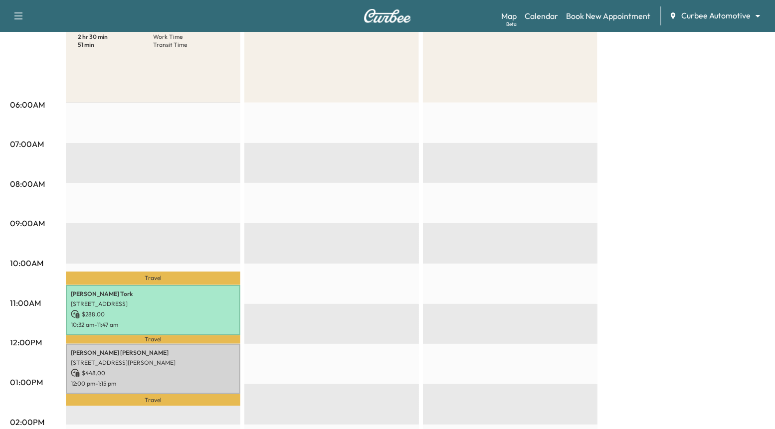
scroll to position [25, 0]
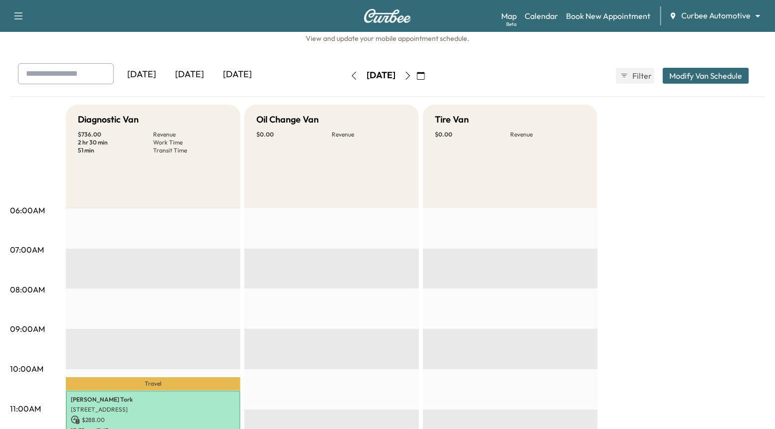
click at [411, 73] on icon "button" at bounding box center [408, 76] width 4 height 8
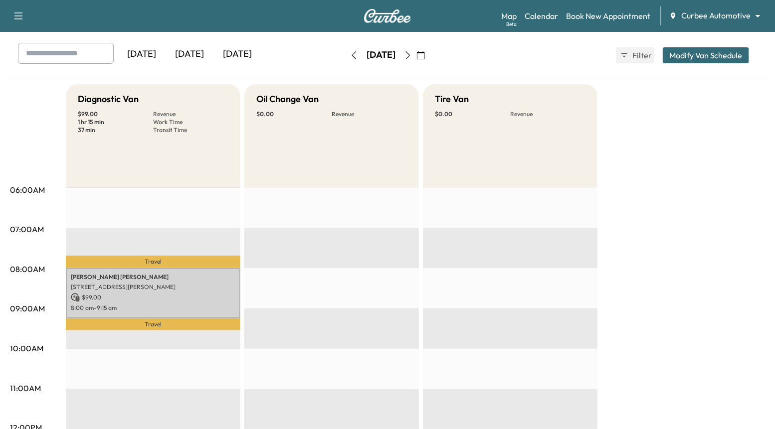
scroll to position [45, 0]
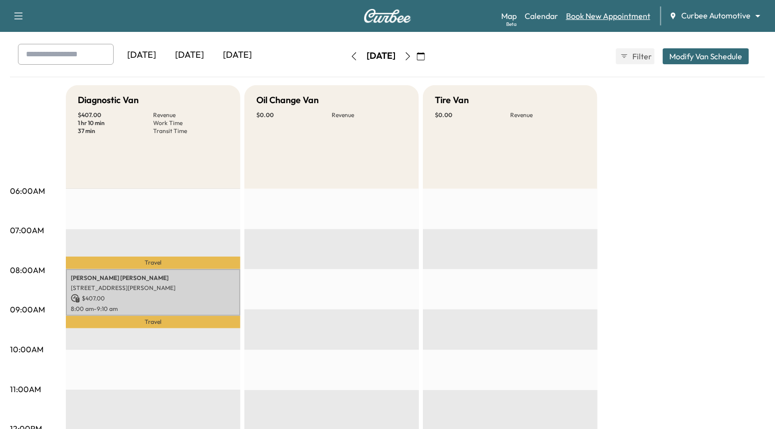
click at [596, 13] on link "Book New Appointment" at bounding box center [608, 16] width 84 height 12
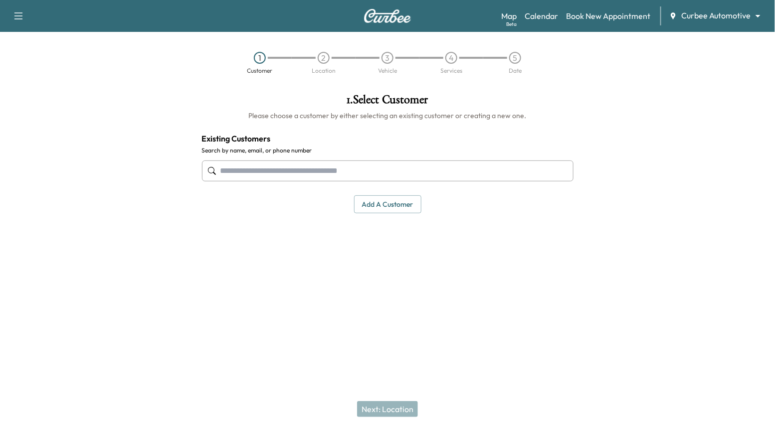
click at [457, 170] on input "text" at bounding box center [388, 171] width 372 height 21
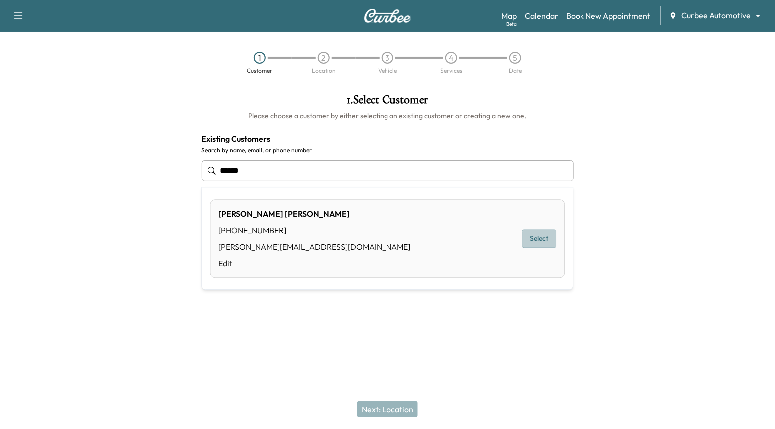
click at [539, 230] on button "Select" at bounding box center [539, 239] width 34 height 18
type input "**********"
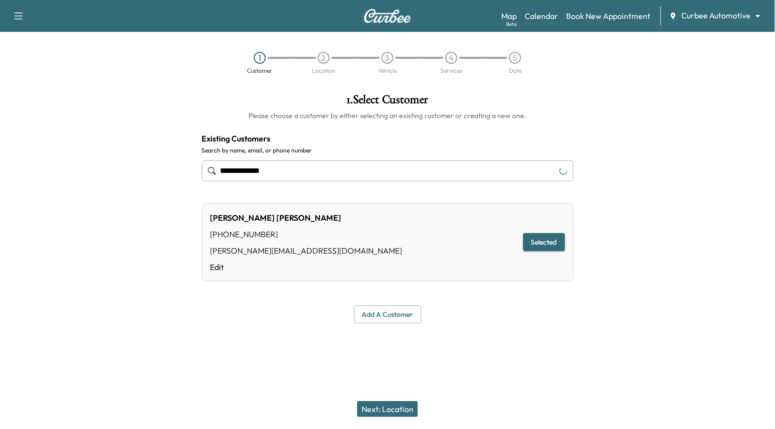
click at [400, 407] on button "Next: Location" at bounding box center [387, 410] width 61 height 16
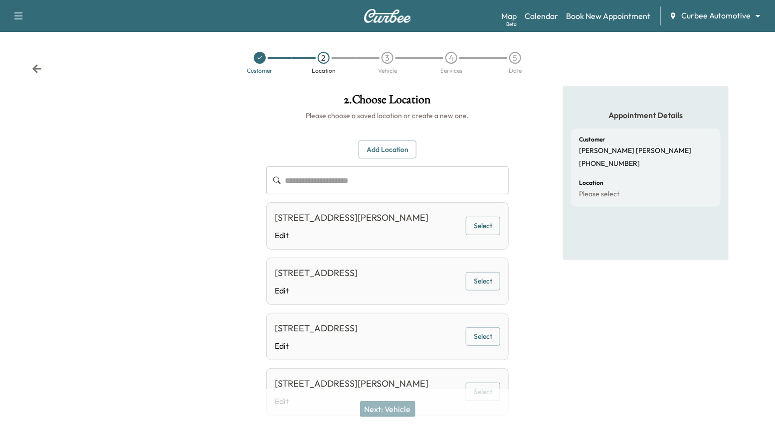
scroll to position [74, 0]
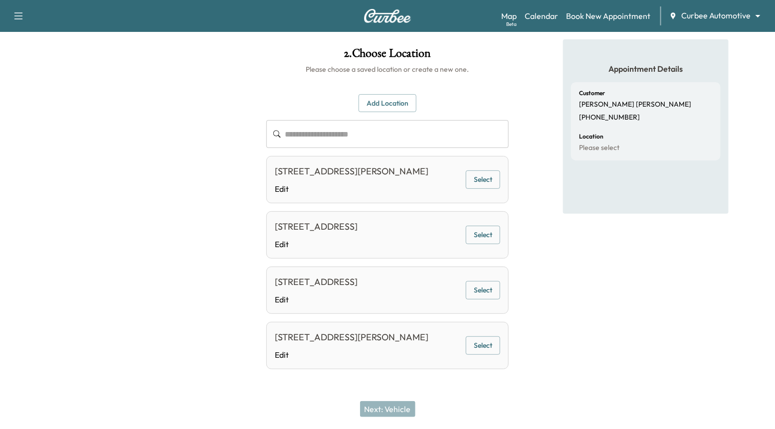
click at [479, 357] on div "7000 Arundel Mills Cir Space 242, Hanover, MD 21076, USA Edit Select" at bounding box center [387, 345] width 242 height 47
click at [478, 344] on button "Select" at bounding box center [483, 346] width 34 height 18
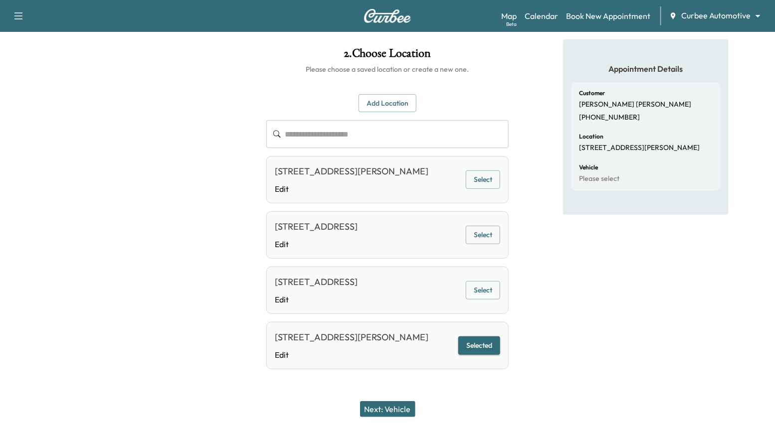
click at [409, 404] on button "Next: Vehicle" at bounding box center [387, 410] width 55 height 16
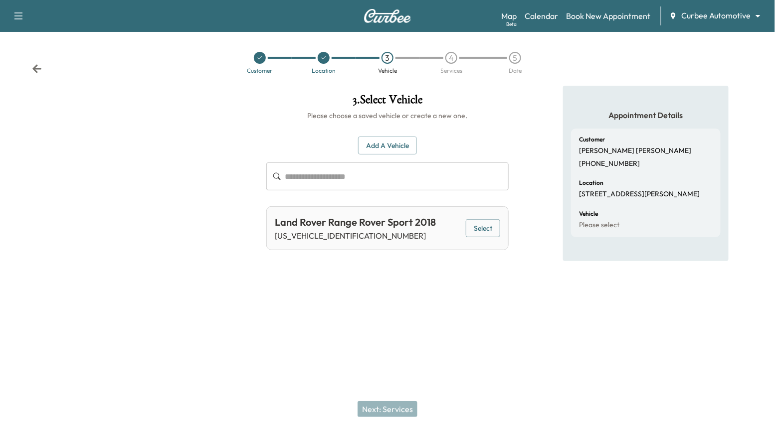
click at [486, 231] on button "Select" at bounding box center [483, 228] width 34 height 18
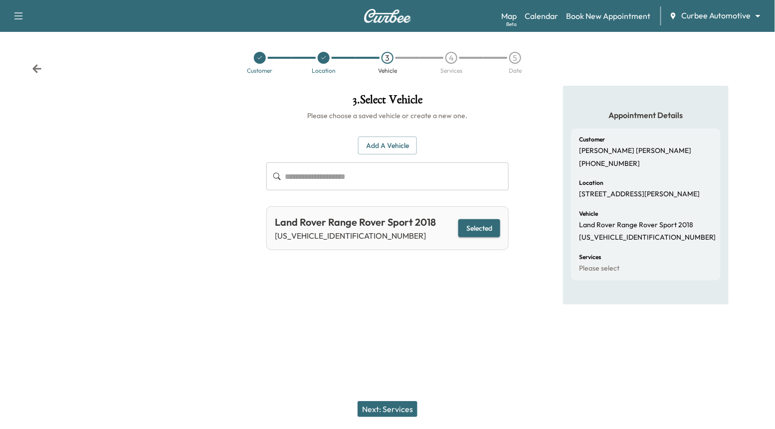
click at [403, 398] on div "Next: Services" at bounding box center [387, 410] width 775 height 40
click at [403, 410] on button "Next: Services" at bounding box center [388, 410] width 60 height 16
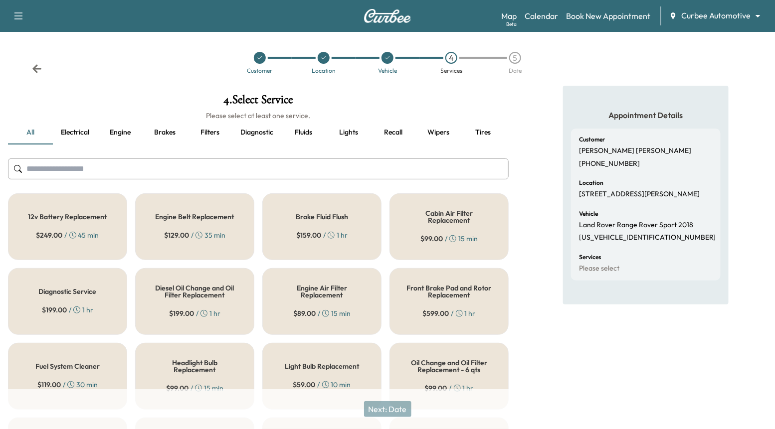
click at [309, 138] on button "Fluids" at bounding box center [303, 133] width 45 height 24
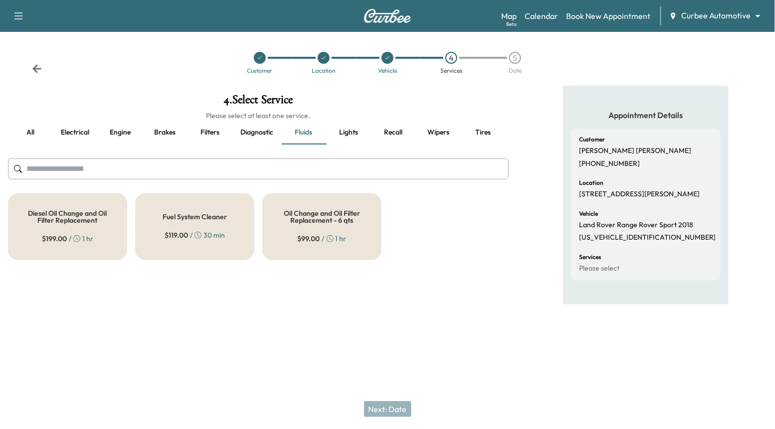
click at [321, 219] on h5 "Oil Change and Oil Filter Replacement - 6 qts" at bounding box center [322, 217] width 86 height 14
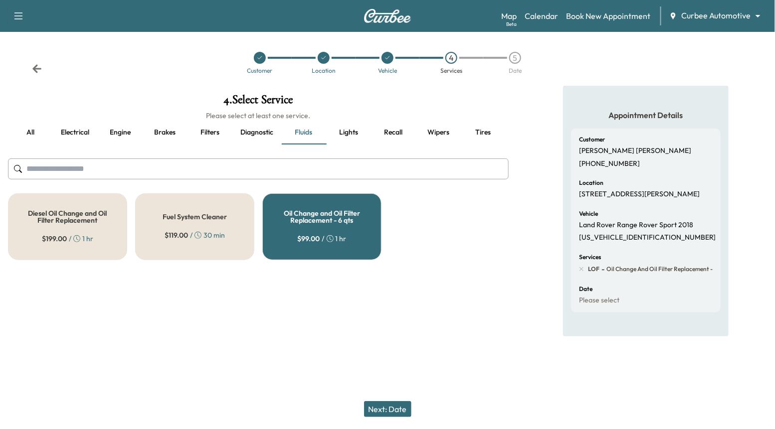
click at [389, 408] on button "Next: Date" at bounding box center [387, 410] width 47 height 16
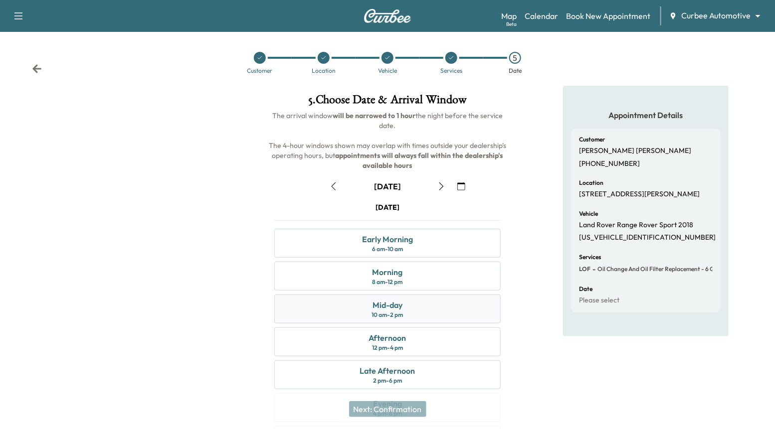
click at [410, 312] on div "Mid-day 10 am - 2 pm" at bounding box center [387, 309] width 226 height 29
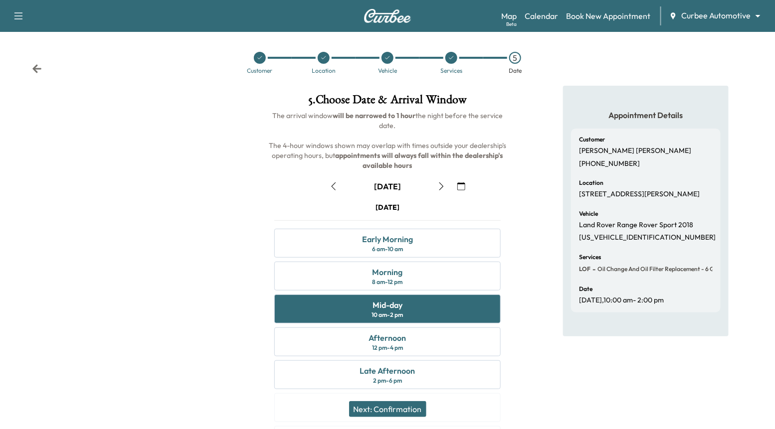
click at [405, 402] on button "Next: Confirmation" at bounding box center [387, 410] width 77 height 16
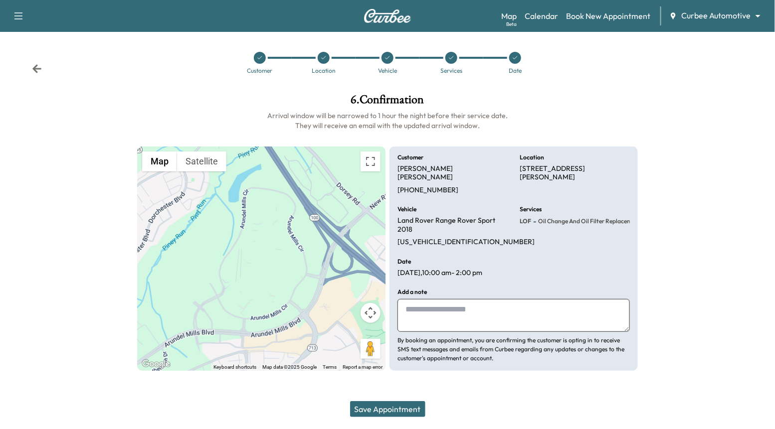
click at [399, 413] on button "Save Appointment" at bounding box center [387, 410] width 75 height 16
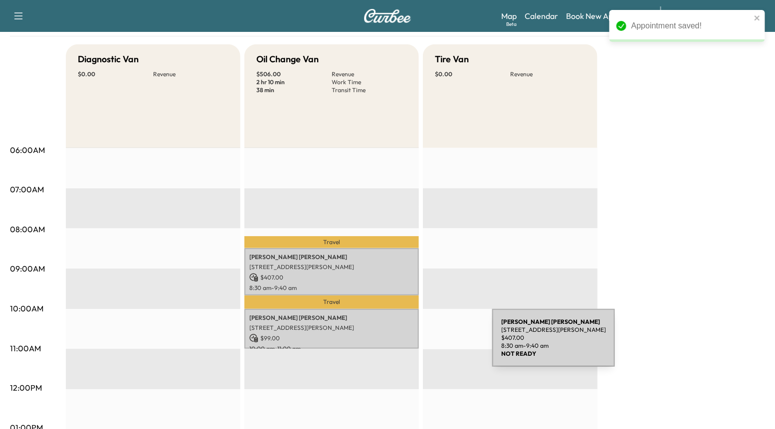
scroll to position [90, 0]
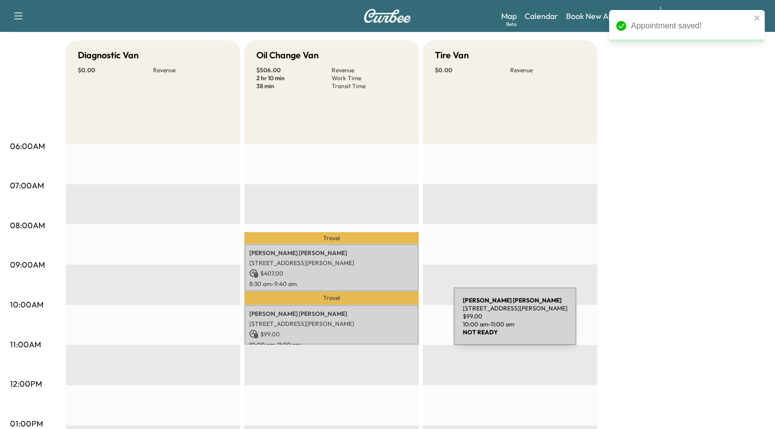
click at [379, 323] on p "7000 Arundel Mills Cir Space 242, Hanover, MD 21076, USA" at bounding box center [331, 324] width 165 height 8
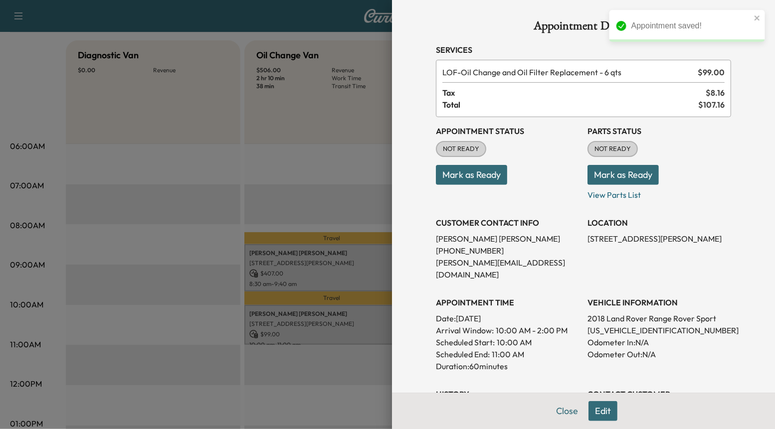
click at [598, 410] on button "Edit" at bounding box center [603, 412] width 29 height 20
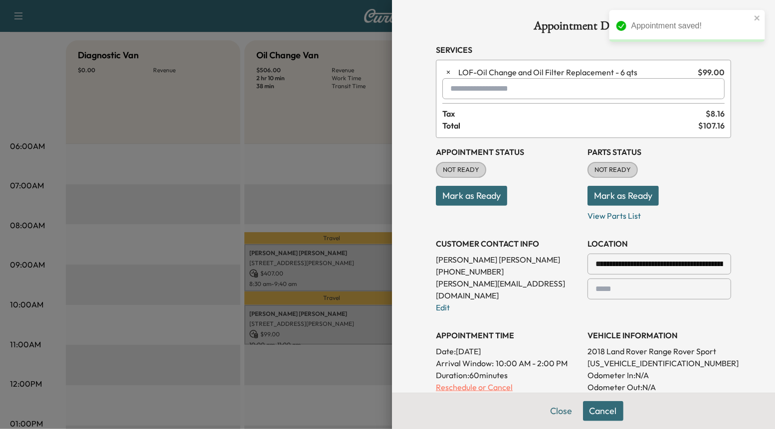
click at [479, 382] on p "Reschedule or Cancel" at bounding box center [508, 388] width 144 height 12
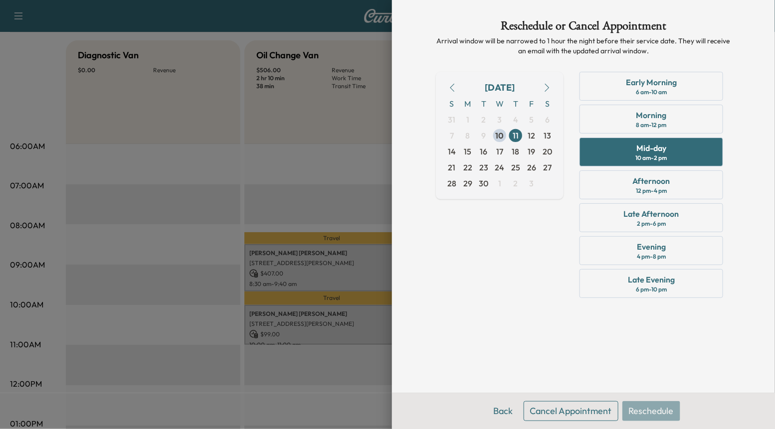
click at [590, 413] on button "Cancel Appointment" at bounding box center [571, 412] width 95 height 20
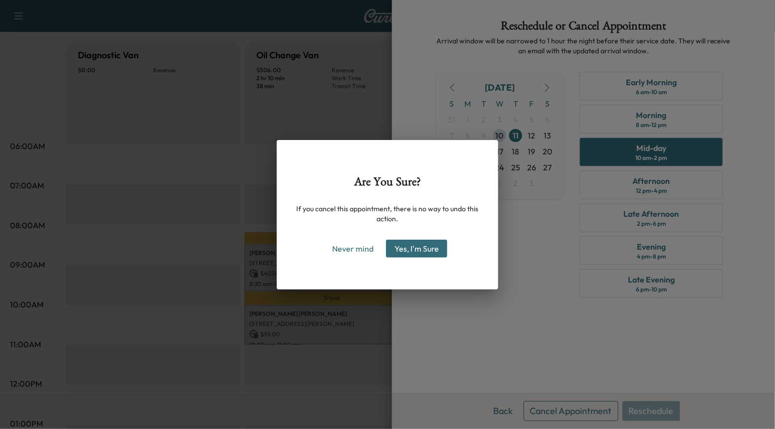
click at [404, 222] on p "If you cancel this appointment, there is no way to undo this action." at bounding box center [388, 214] width 190 height 20
click at [405, 252] on button "Yes, I'm Sure" at bounding box center [416, 249] width 61 height 18
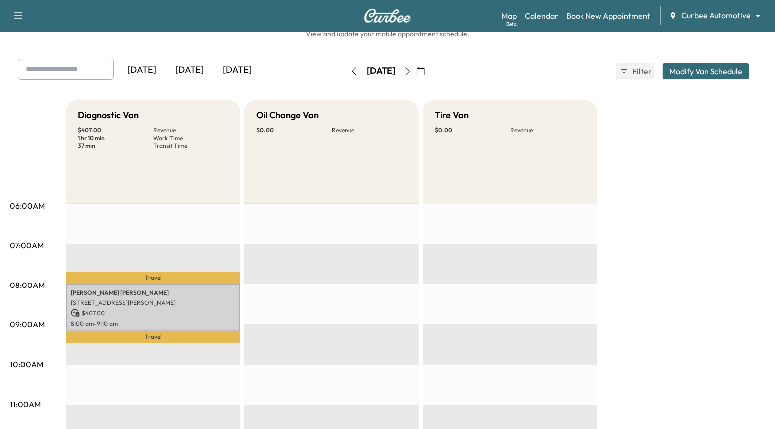
scroll to position [13, 0]
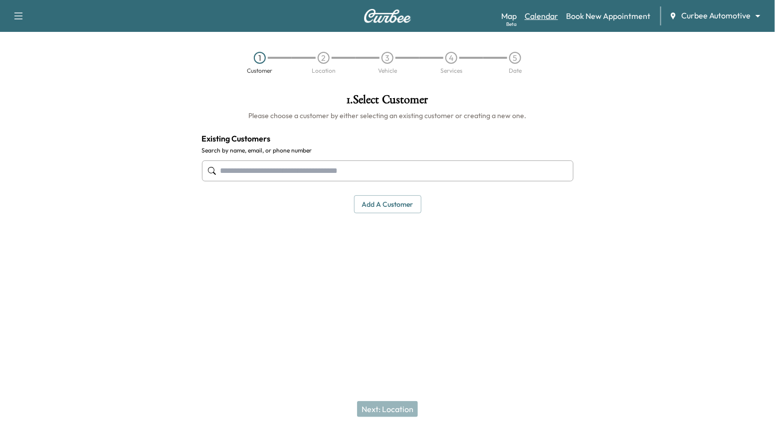
click at [541, 20] on link "Calendar" at bounding box center [541, 16] width 33 height 12
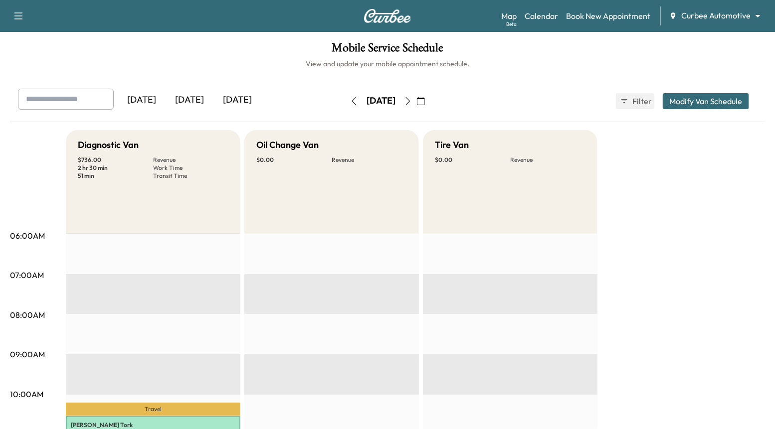
click at [412, 99] on icon "button" at bounding box center [408, 101] width 8 height 8
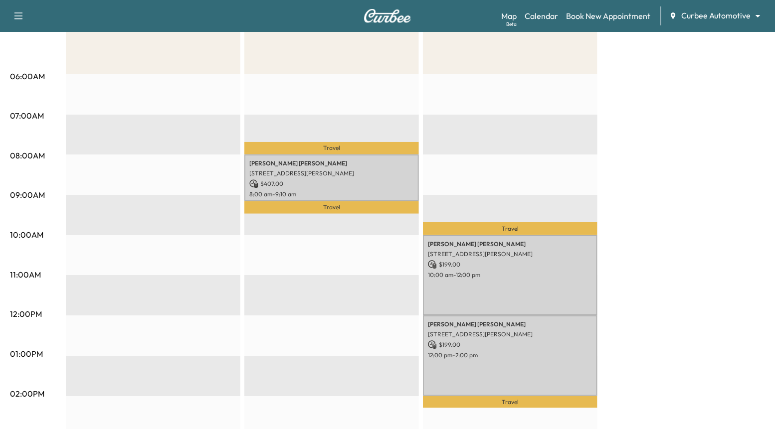
scroll to position [202, 0]
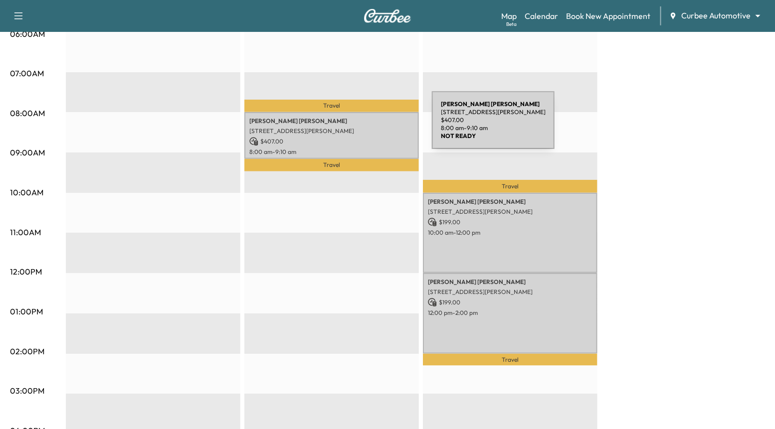
click at [357, 126] on div "[PERSON_NAME] [STREET_ADDRESS][PERSON_NAME] $ 407.00 8:00 am - 9:10 am" at bounding box center [331, 135] width 175 height 47
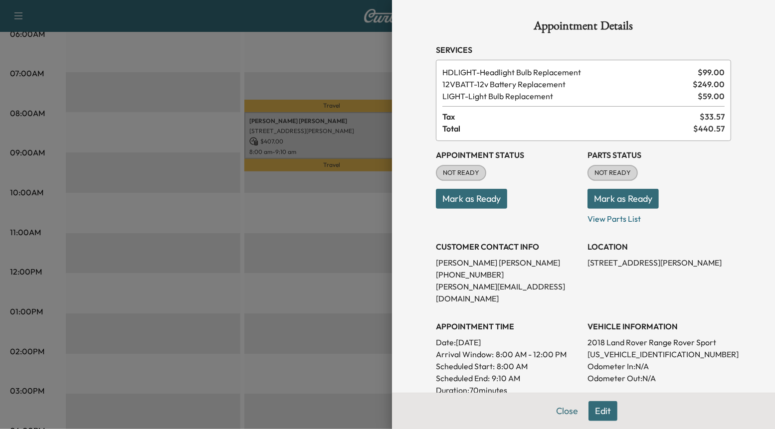
click at [389, 187] on div at bounding box center [387, 214] width 775 height 429
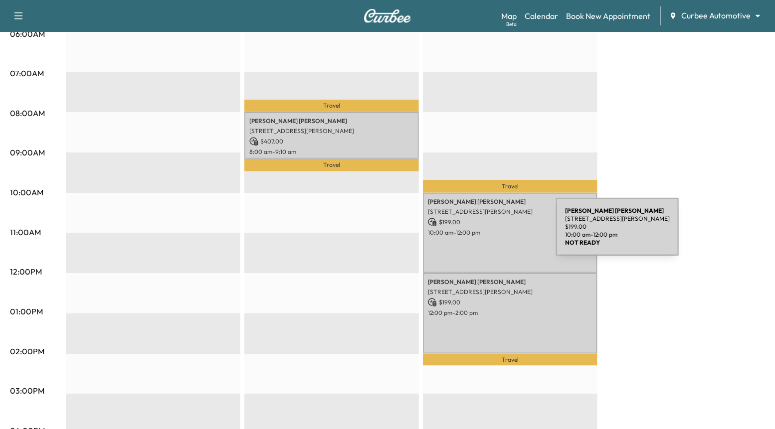
click at [481, 233] on p "10:00 am - 12:00 pm" at bounding box center [510, 233] width 165 height 8
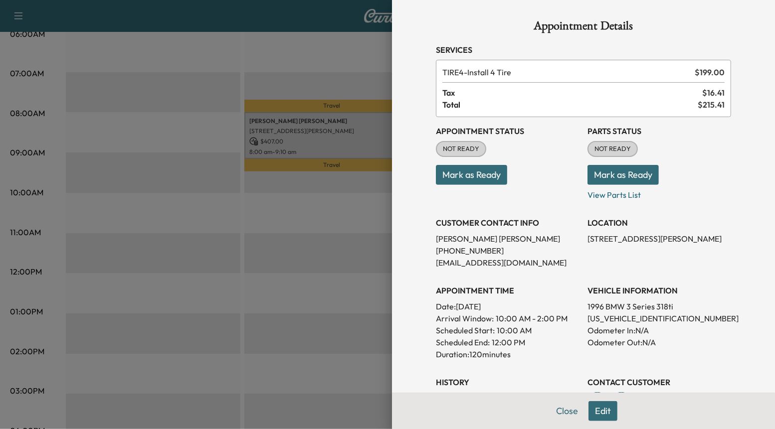
click at [602, 414] on button "Edit" at bounding box center [603, 412] width 29 height 20
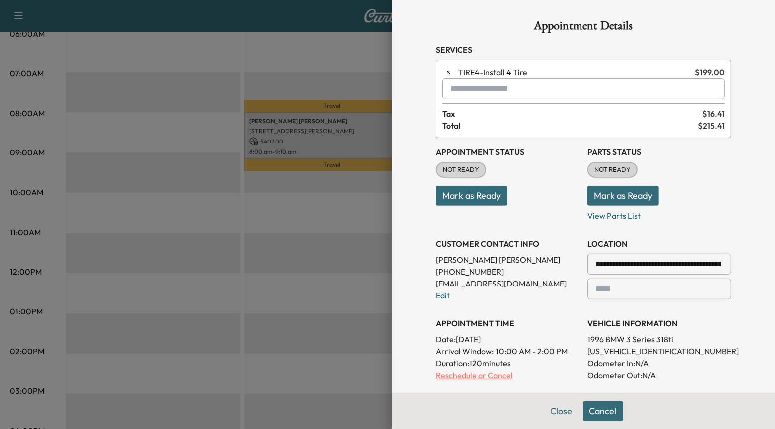
click at [499, 375] on p "Reschedule or Cancel" at bounding box center [508, 376] width 144 height 12
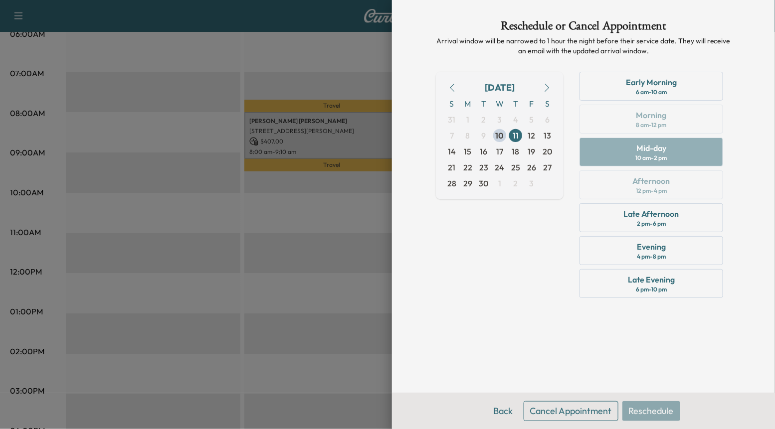
click at [566, 418] on button "Cancel Appointment" at bounding box center [571, 412] width 95 height 20
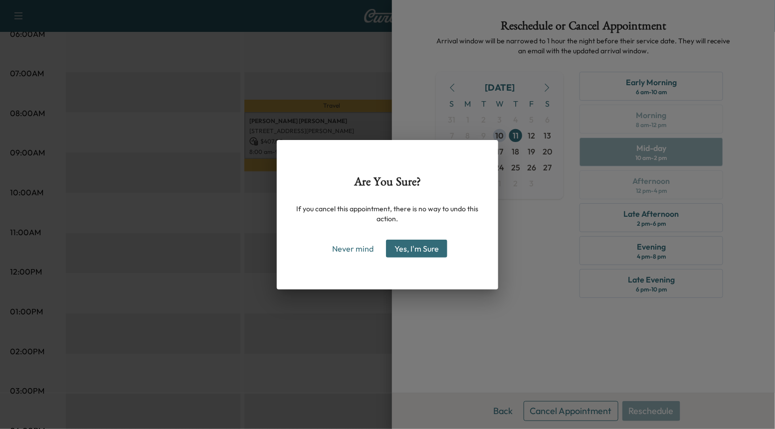
click at [434, 248] on button "Yes, I'm Sure" at bounding box center [416, 249] width 61 height 18
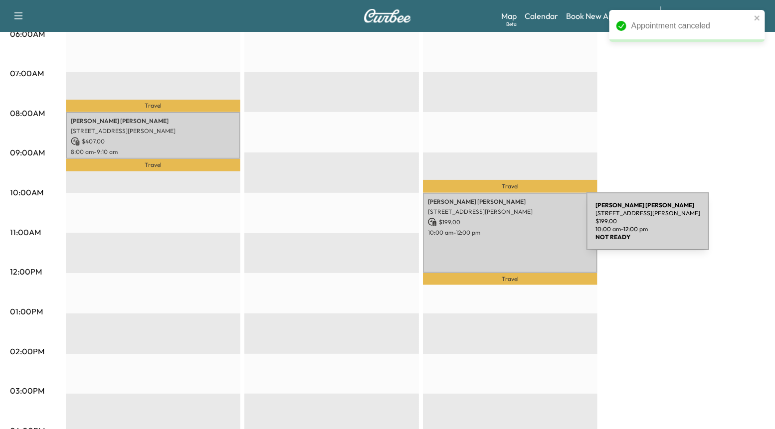
click at [512, 227] on div "[PERSON_NAME] [STREET_ADDRESS][PERSON_NAME] $ 199.00 10:00 am - 12:00 pm" at bounding box center [510, 233] width 175 height 81
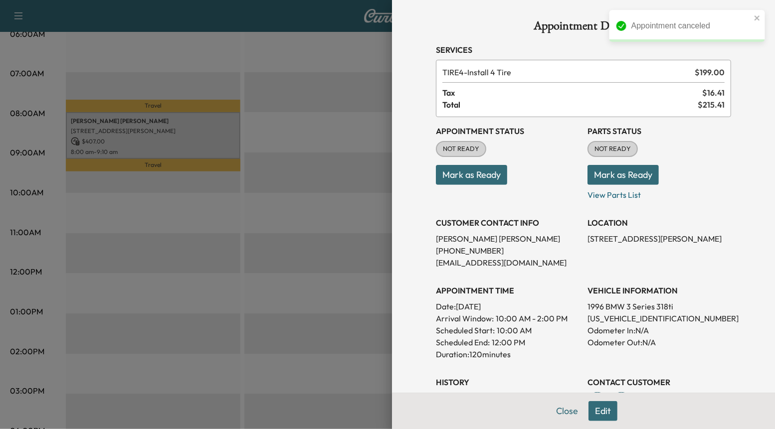
click at [603, 416] on button "Edit" at bounding box center [603, 412] width 29 height 20
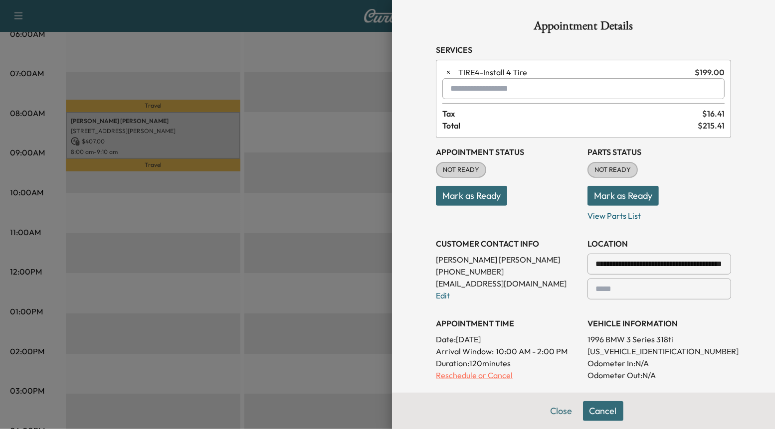
click at [489, 377] on p "Reschedule or Cancel" at bounding box center [508, 376] width 144 height 12
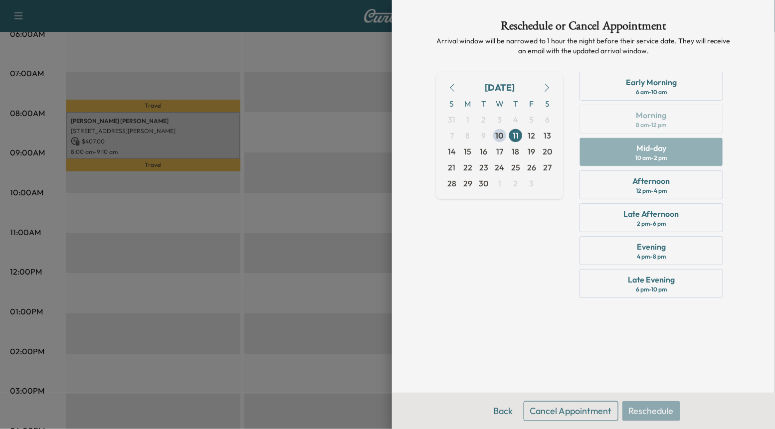
click at [577, 411] on button "Cancel Appointment" at bounding box center [571, 412] width 95 height 20
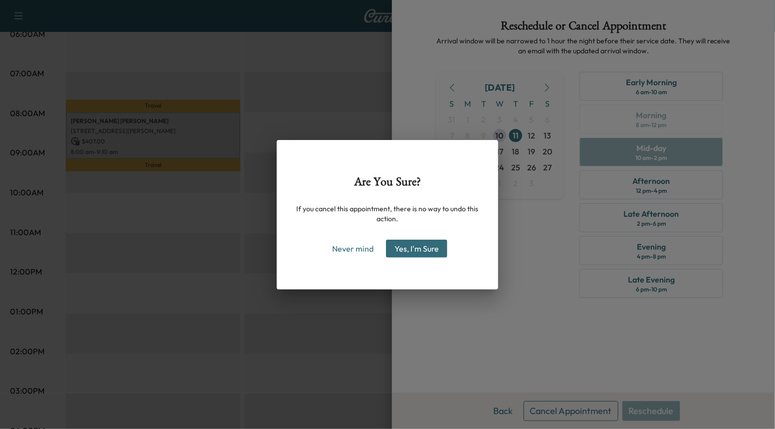
click at [424, 245] on button "Yes, I'm Sure" at bounding box center [416, 249] width 61 height 18
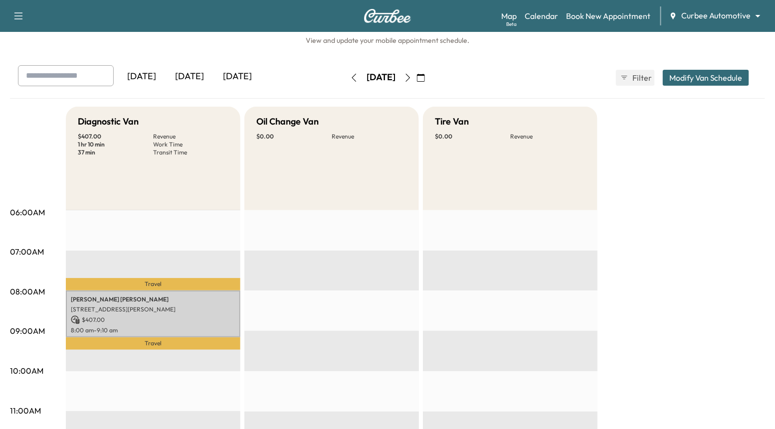
scroll to position [0, 0]
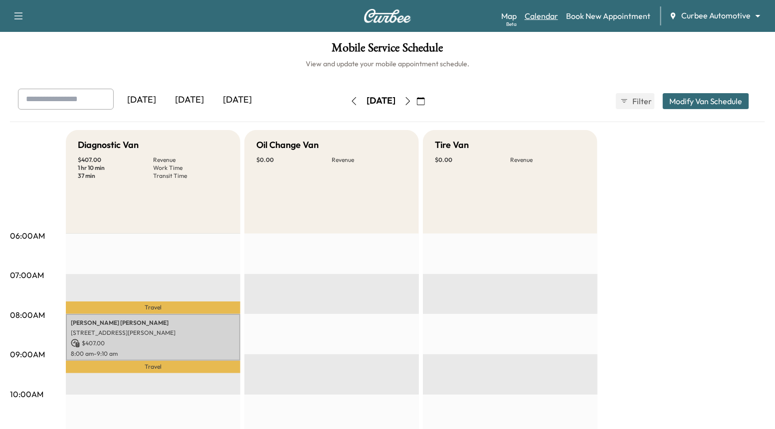
click at [541, 13] on link "Calendar" at bounding box center [541, 16] width 33 height 12
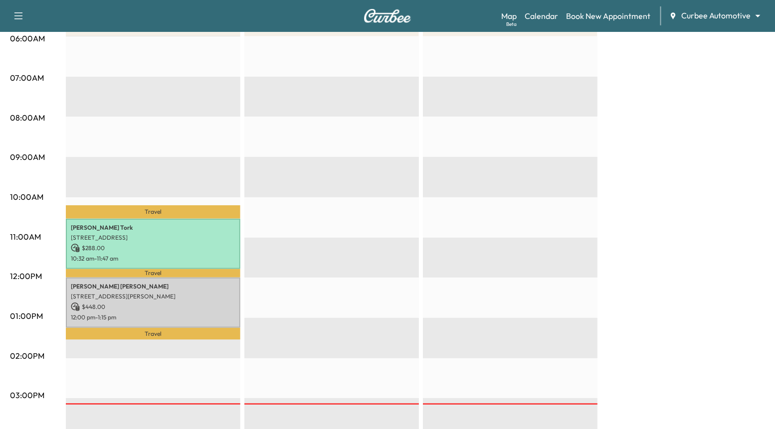
scroll to position [44, 0]
